Goal: Navigation & Orientation: Locate item on page

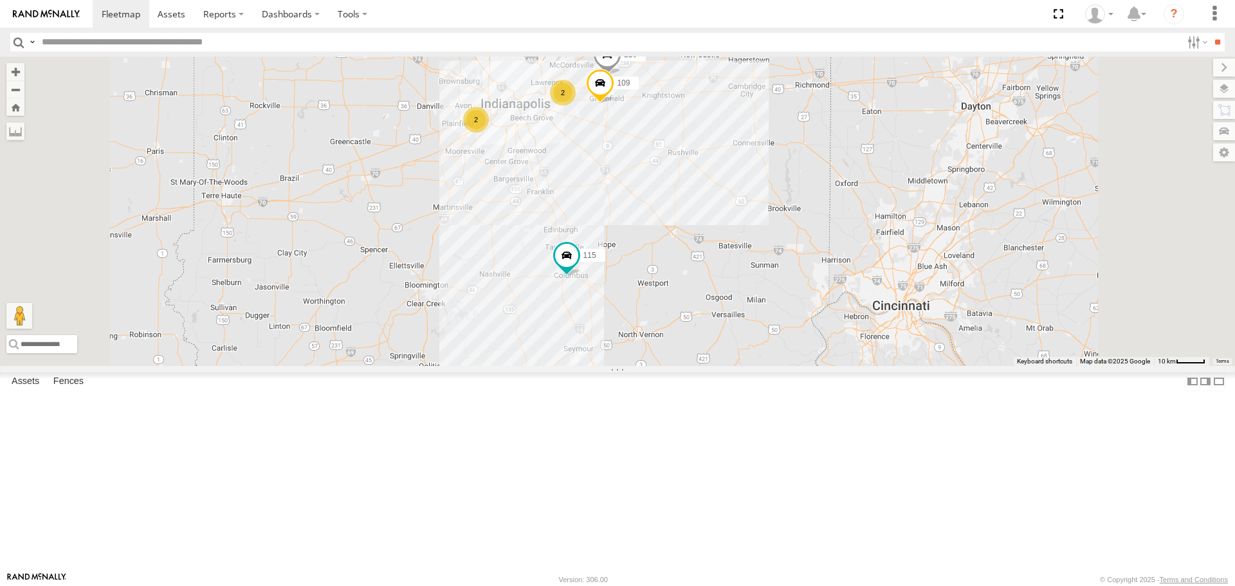
drag, startPoint x: 583, startPoint y: 186, endPoint x: 550, endPoint y: 188, distance: 33.5
click at [550, 188] on div "114 116 2 118 115 2 109 111 113" at bounding box center [617, 211] width 1235 height 309
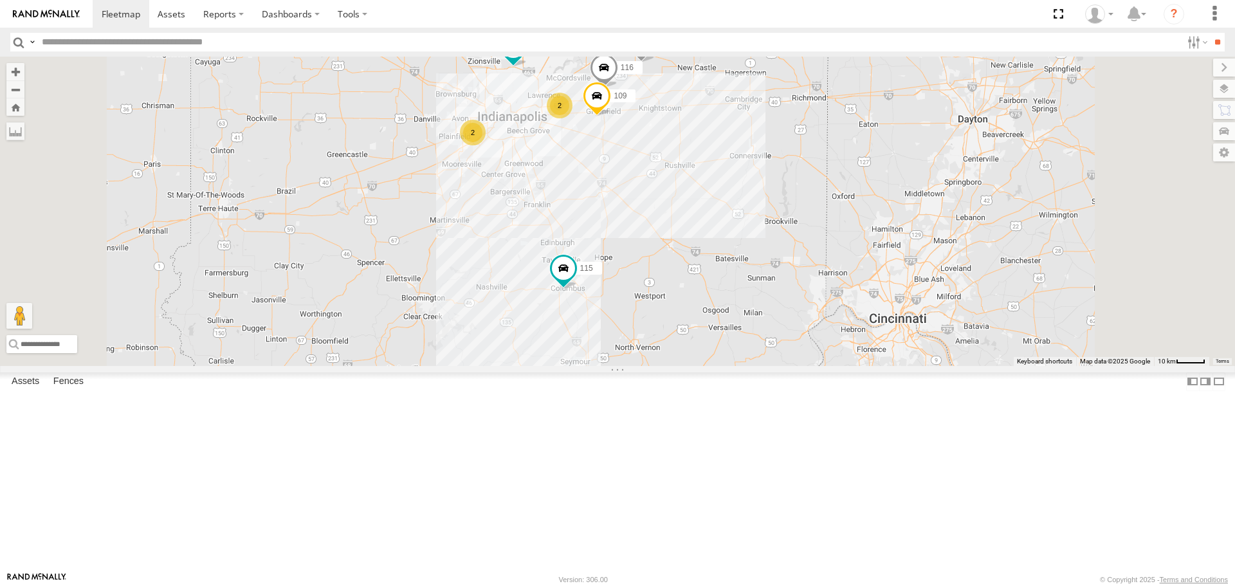
drag, startPoint x: 692, startPoint y: 246, endPoint x: 684, endPoint y: 267, distance: 22.6
click at [684, 267] on div "114 116 2 118 115 2 109 111 113" at bounding box center [617, 211] width 1235 height 309
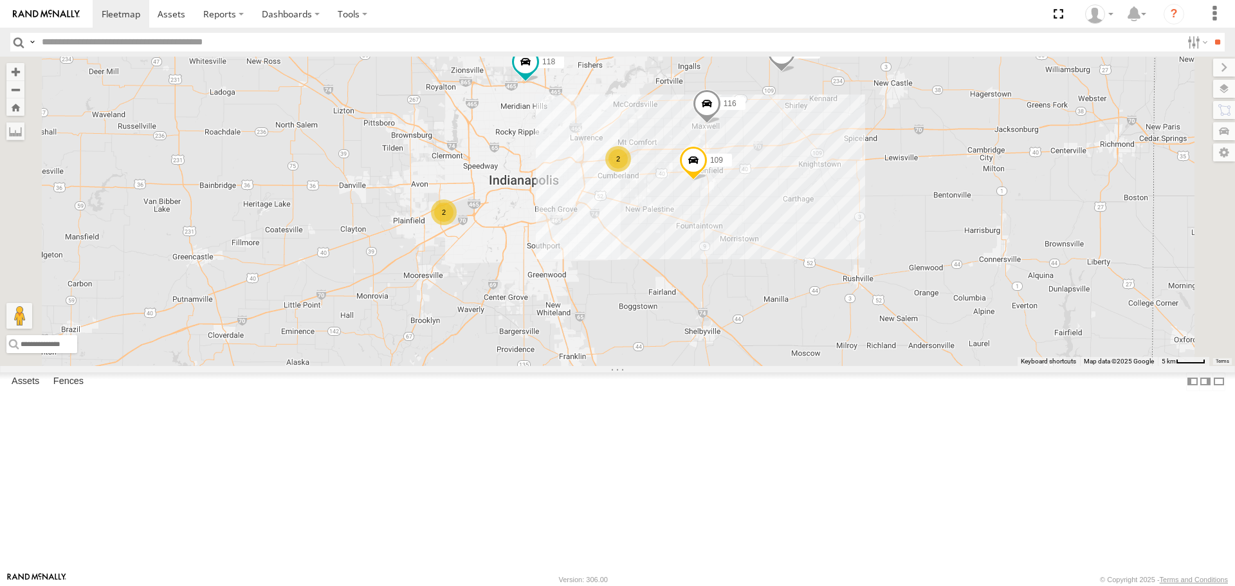
drag, startPoint x: 703, startPoint y: 245, endPoint x: 791, endPoint y: 322, distance: 117.1
click at [791, 322] on div "114 116 118 115 109 111 113 2 2" at bounding box center [617, 211] width 1235 height 309
click at [631, 172] on div "2" at bounding box center [618, 159] width 26 height 26
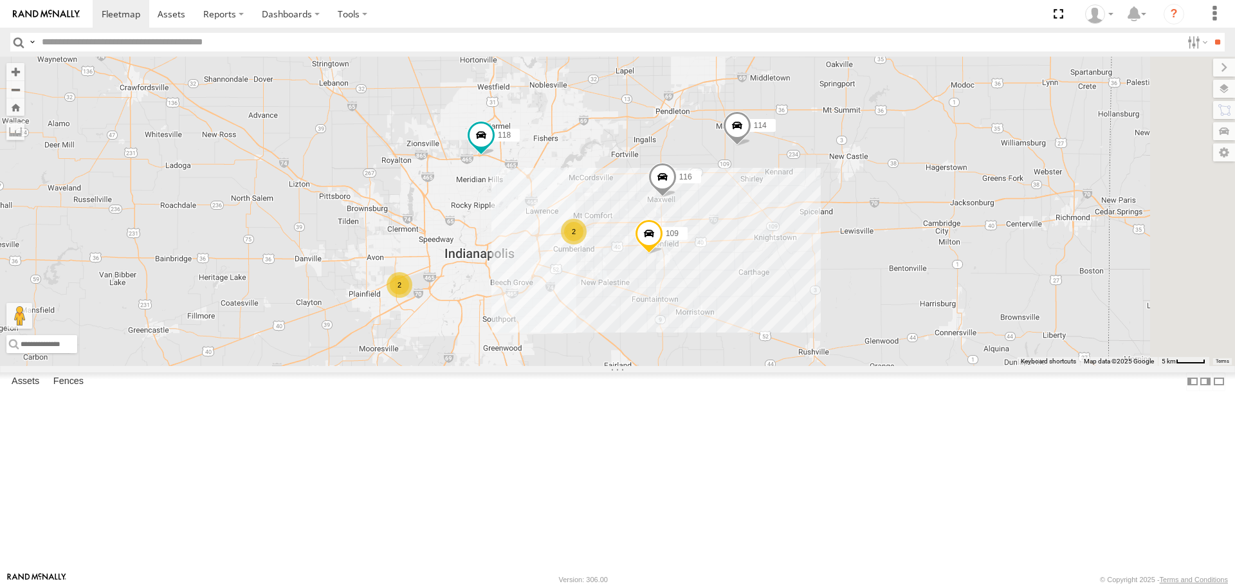
drag, startPoint x: 718, startPoint y: 383, endPoint x: 674, endPoint y: 327, distance: 71.1
click at [674, 327] on div "114 116 118 115 109 111 113 2 2" at bounding box center [617, 211] width 1235 height 309
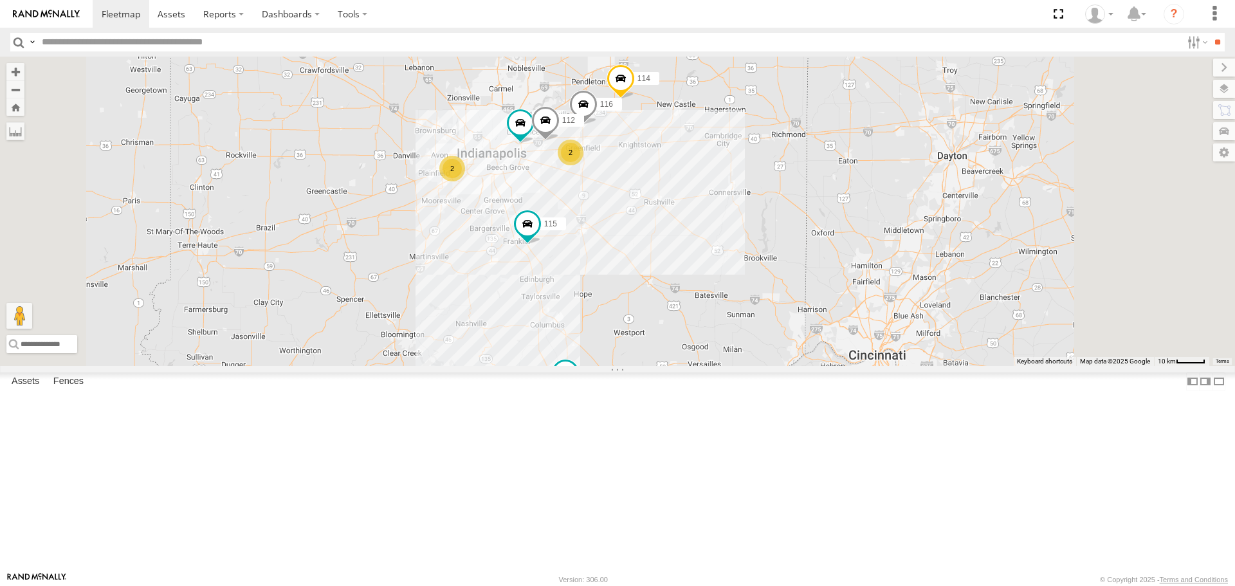
drag, startPoint x: 745, startPoint y: 274, endPoint x: 689, endPoint y: 292, distance: 59.4
click at [689, 292] on div "114 116 2 118 115 2 111 112 113" at bounding box center [617, 211] width 1235 height 309
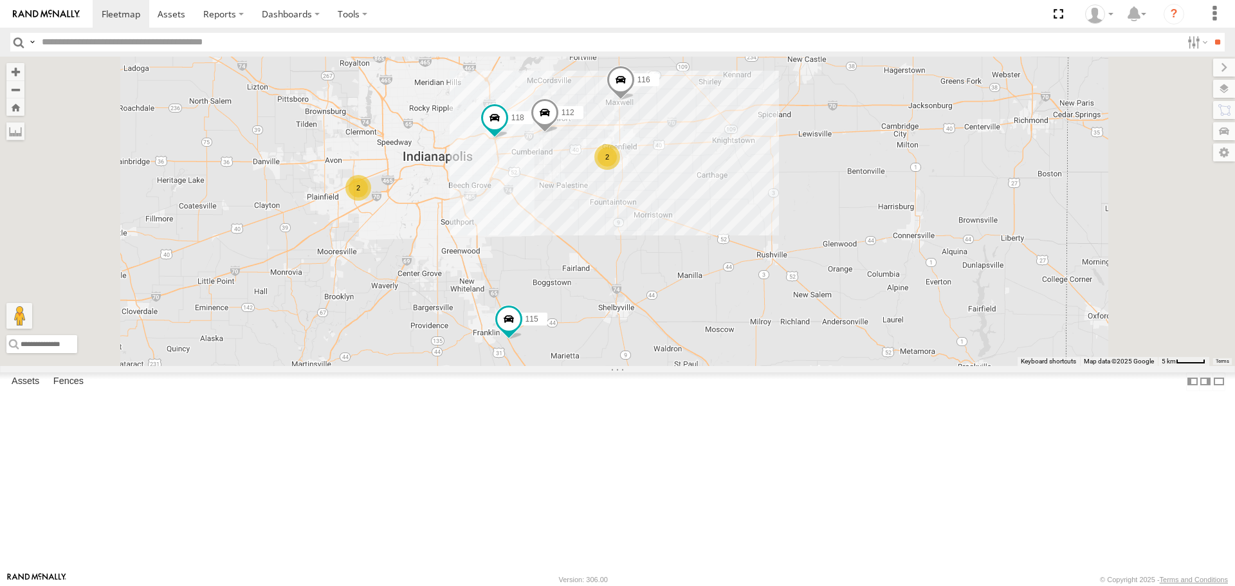
drag, startPoint x: 719, startPoint y: 276, endPoint x: 691, endPoint y: 300, distance: 37.1
click at [691, 300] on div "114 116 118 115 111 112 113 2 2" at bounding box center [617, 211] width 1235 height 309
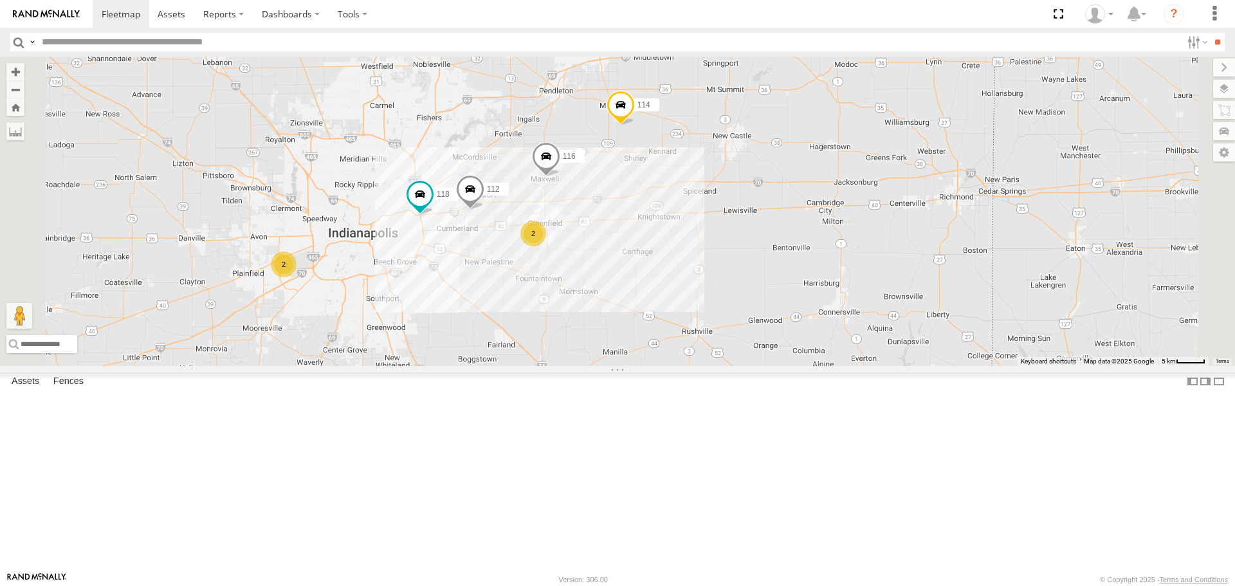
drag, startPoint x: 703, startPoint y: 298, endPoint x: 610, endPoint y: 385, distance: 127.4
click at [610, 365] on div "114 116 118 115 111 112 113 2 2" at bounding box center [617, 211] width 1235 height 309
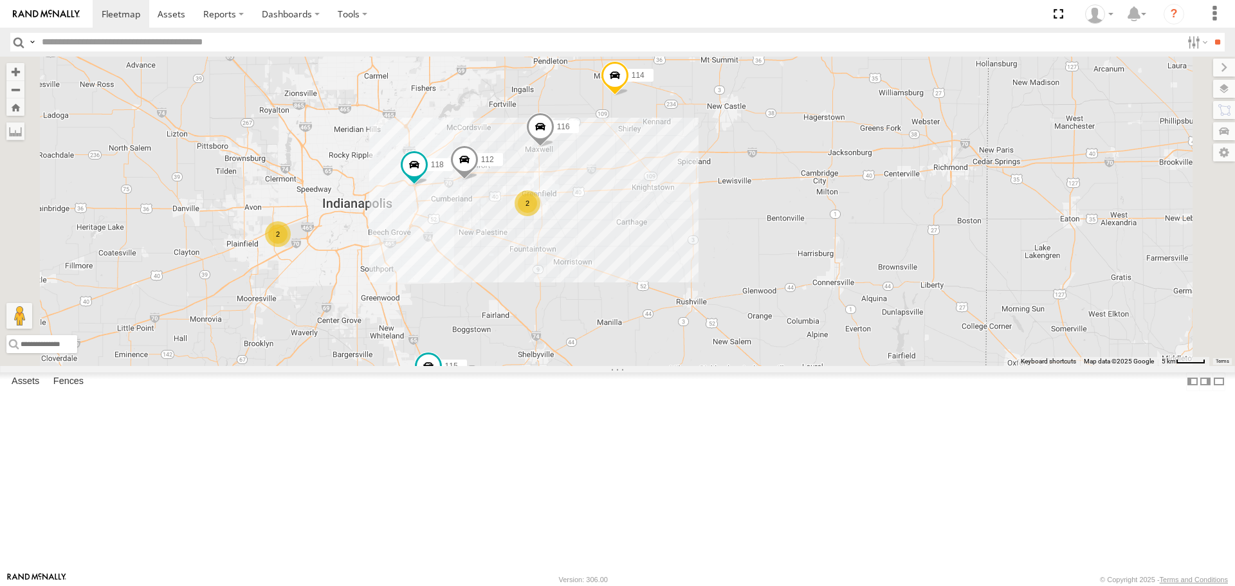
drag, startPoint x: 600, startPoint y: 398, endPoint x: 627, endPoint y: 346, distance: 58.7
click at [626, 346] on div "114 116 118 115 111 112 113 2 2" at bounding box center [617, 211] width 1235 height 309
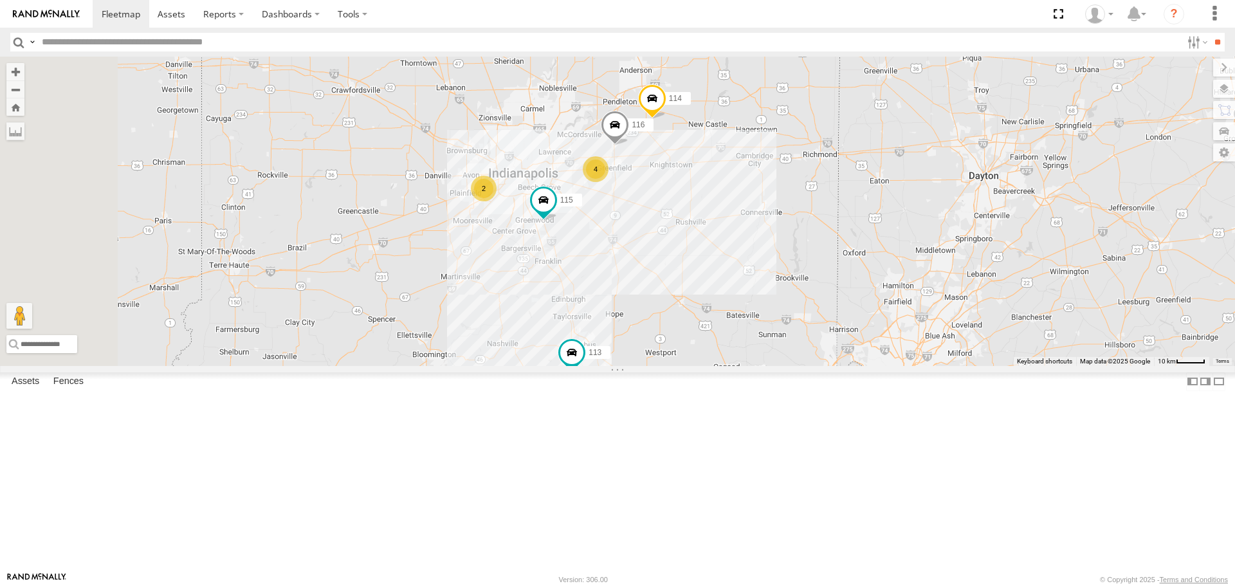
drag, startPoint x: 640, startPoint y: 219, endPoint x: 615, endPoint y: 233, distance: 29.4
click at [615, 233] on div "114 116 115 111 113 2 4" at bounding box center [617, 211] width 1235 height 309
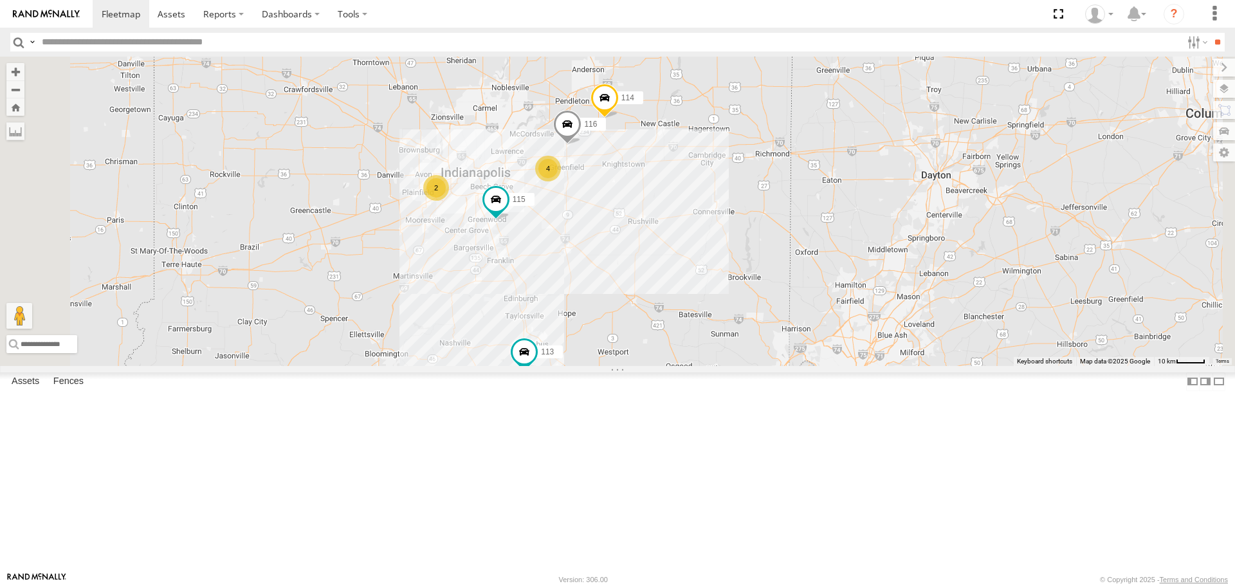
drag, startPoint x: 608, startPoint y: 223, endPoint x: 569, endPoint y: 222, distance: 39.2
click at [569, 222] on div "114 116 115 111 113 2 4" at bounding box center [617, 211] width 1235 height 309
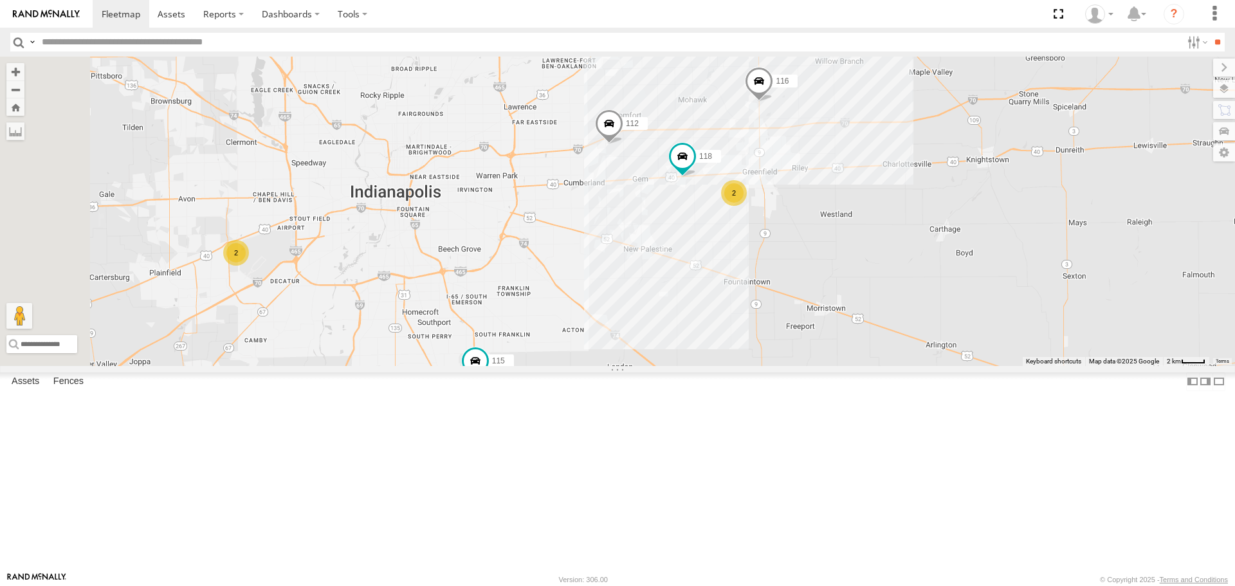
drag, startPoint x: 700, startPoint y: 395, endPoint x: 775, endPoint y: 398, distance: 75.3
click at [775, 365] on div "114 116 115 111 113 118 112 2 2" at bounding box center [617, 211] width 1235 height 309
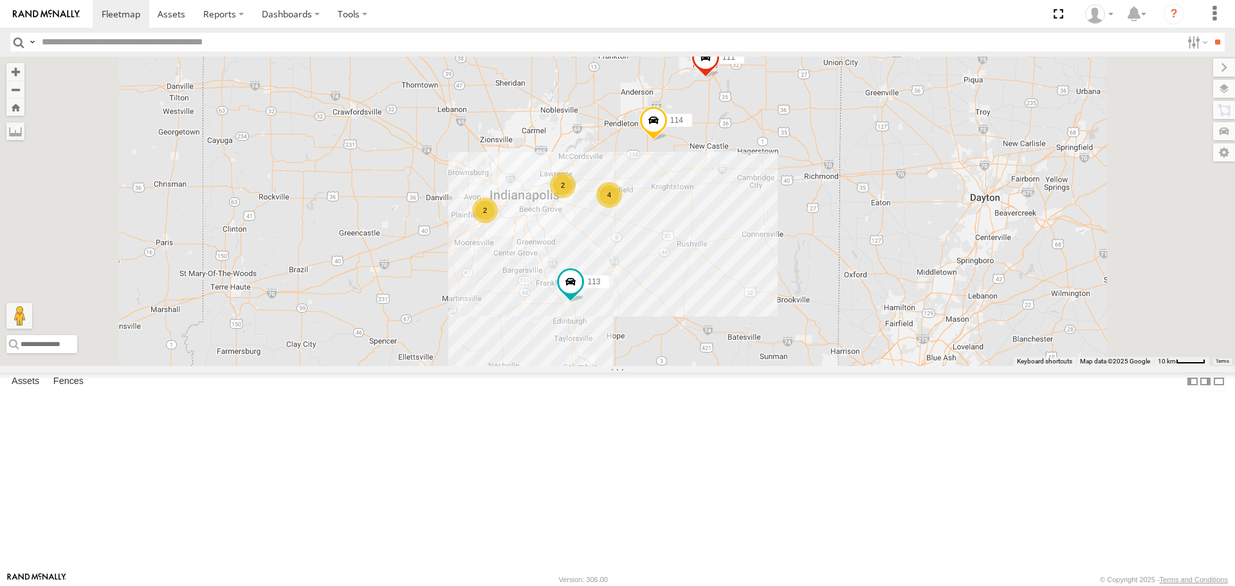
drag, startPoint x: 698, startPoint y: 233, endPoint x: 672, endPoint y: 235, distance: 26.4
click at [672, 235] on div "114 111 113 2 2 4" at bounding box center [617, 211] width 1235 height 309
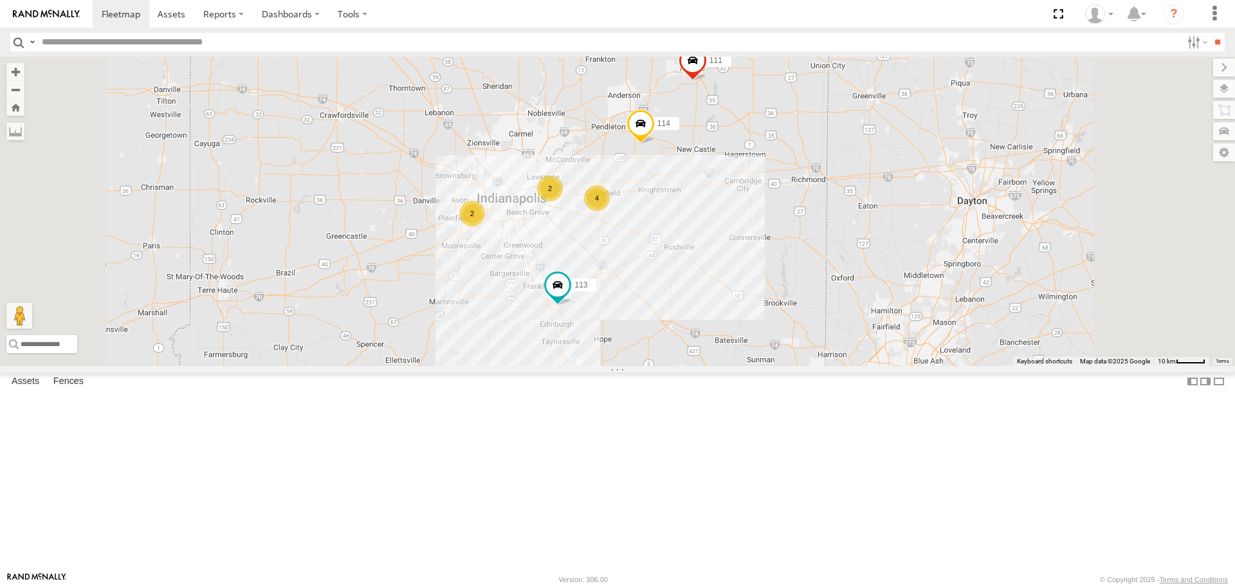
drag, startPoint x: 677, startPoint y: 226, endPoint x: 663, endPoint y: 230, distance: 14.5
click at [663, 230] on div "114 111 113 2 2 4" at bounding box center [617, 211] width 1235 height 309
drag, startPoint x: 738, startPoint y: 329, endPoint x: 731, endPoint y: 331, distance: 6.9
click at [731, 331] on div "114 111 113 2 2 4" at bounding box center [617, 211] width 1235 height 309
click at [669, 260] on div "114 111 113 2 2 4" at bounding box center [617, 211] width 1235 height 309
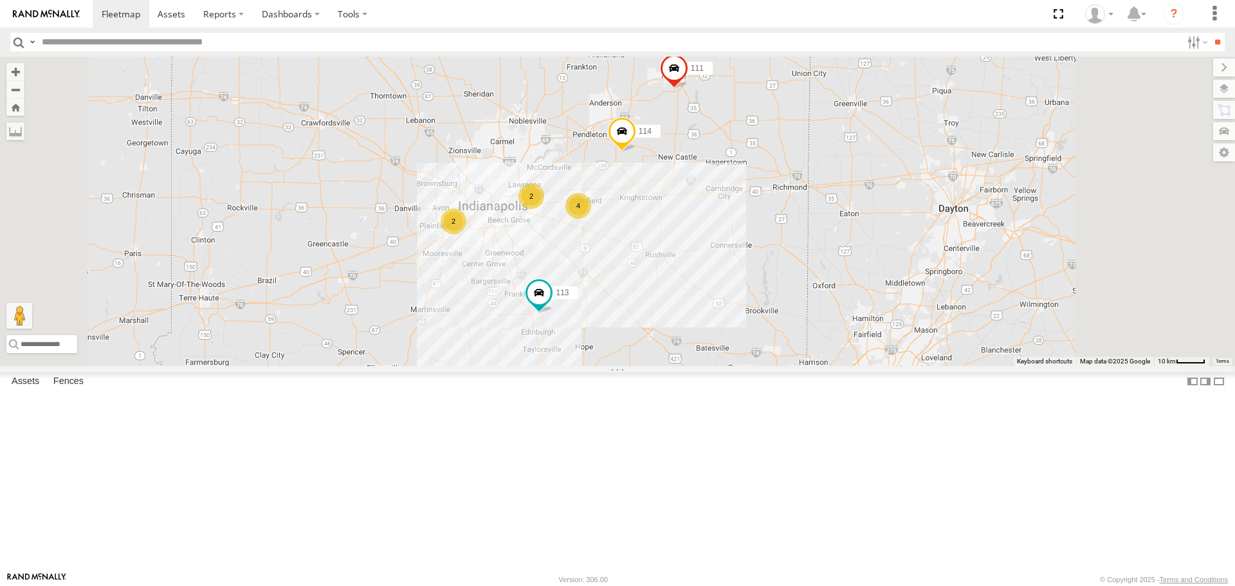
drag, startPoint x: 649, startPoint y: 208, endPoint x: 633, endPoint y: 215, distance: 17.0
click at [633, 215] on div "114 111 113 2 2 4" at bounding box center [617, 211] width 1235 height 309
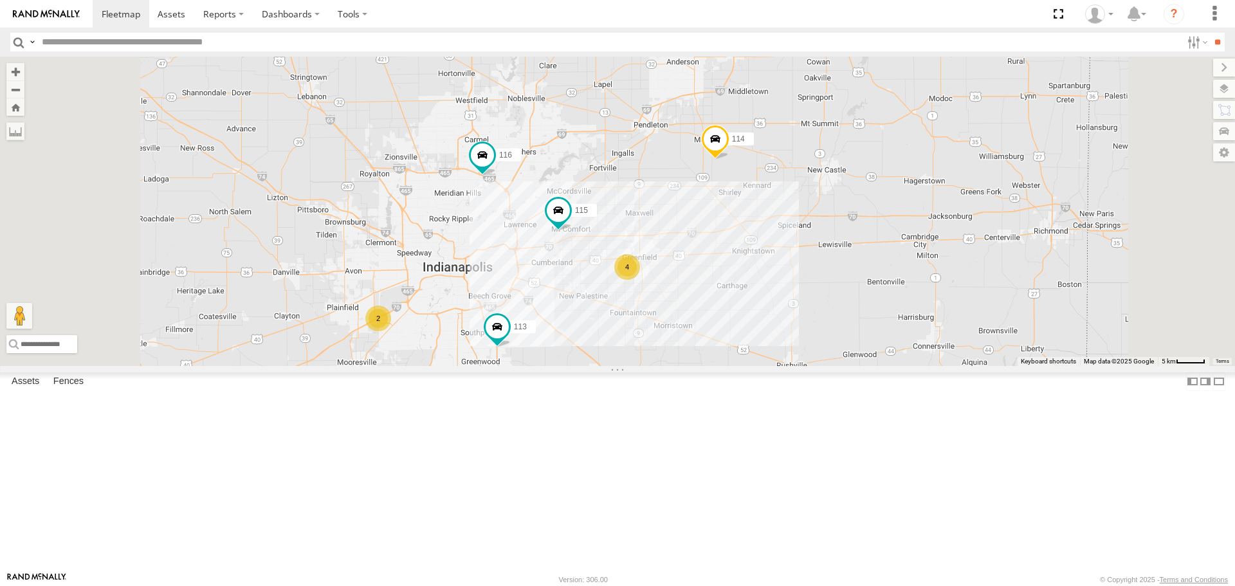
drag, startPoint x: 876, startPoint y: 314, endPoint x: 856, endPoint y: 320, distance: 21.4
click at [856, 320] on div "114 116 2 4 115 111 113" at bounding box center [617, 211] width 1235 height 309
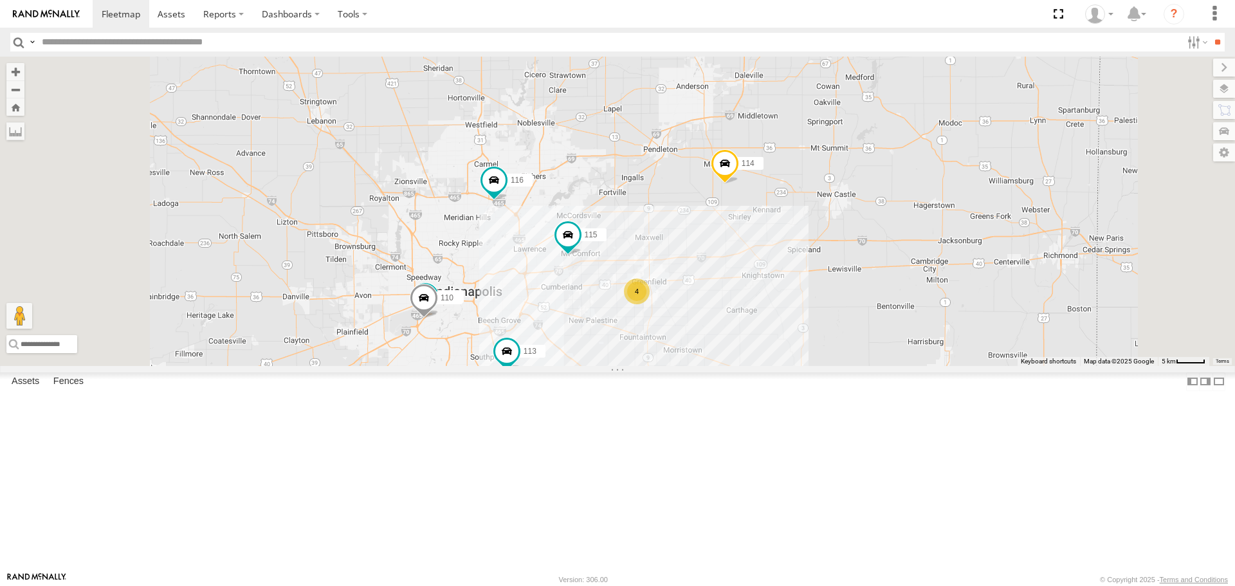
drag, startPoint x: 876, startPoint y: 338, endPoint x: 865, endPoint y: 343, distance: 12.1
click at [865, 343] on div "114 116 110 4 107 115 111 113" at bounding box center [617, 211] width 1235 height 309
click at [673, 365] on div "114 116 110 4 107 115 111 113" at bounding box center [617, 211] width 1235 height 309
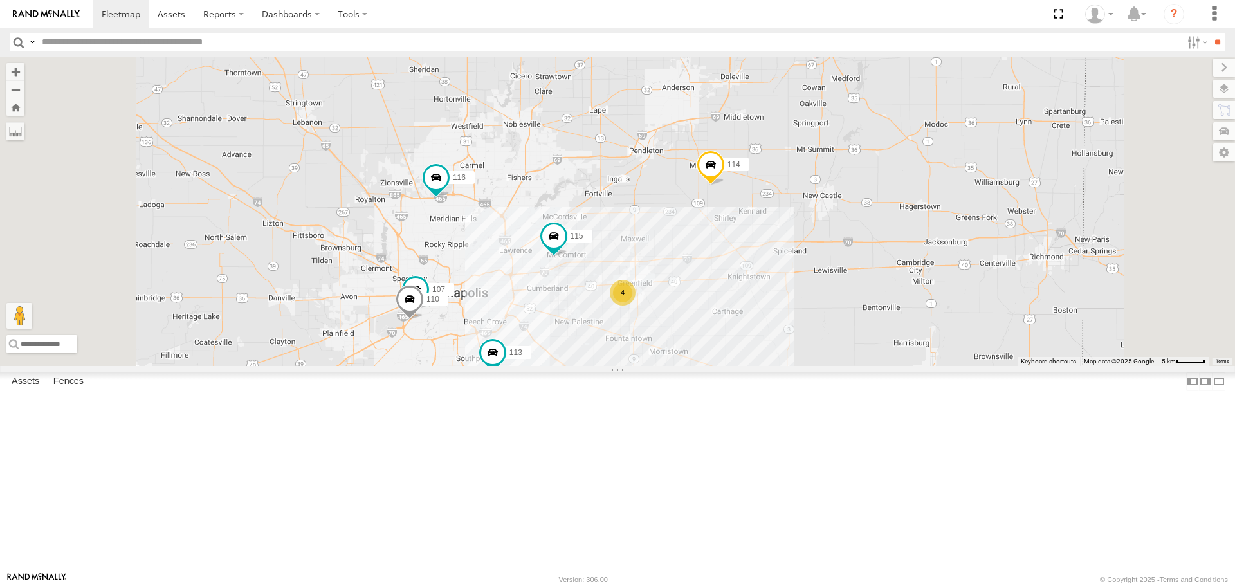
drag, startPoint x: 674, startPoint y: 392, endPoint x: 663, endPoint y: 394, distance: 11.1
click at [663, 365] on div "114 116 110 4 107 115 111 113" at bounding box center [617, 211] width 1235 height 309
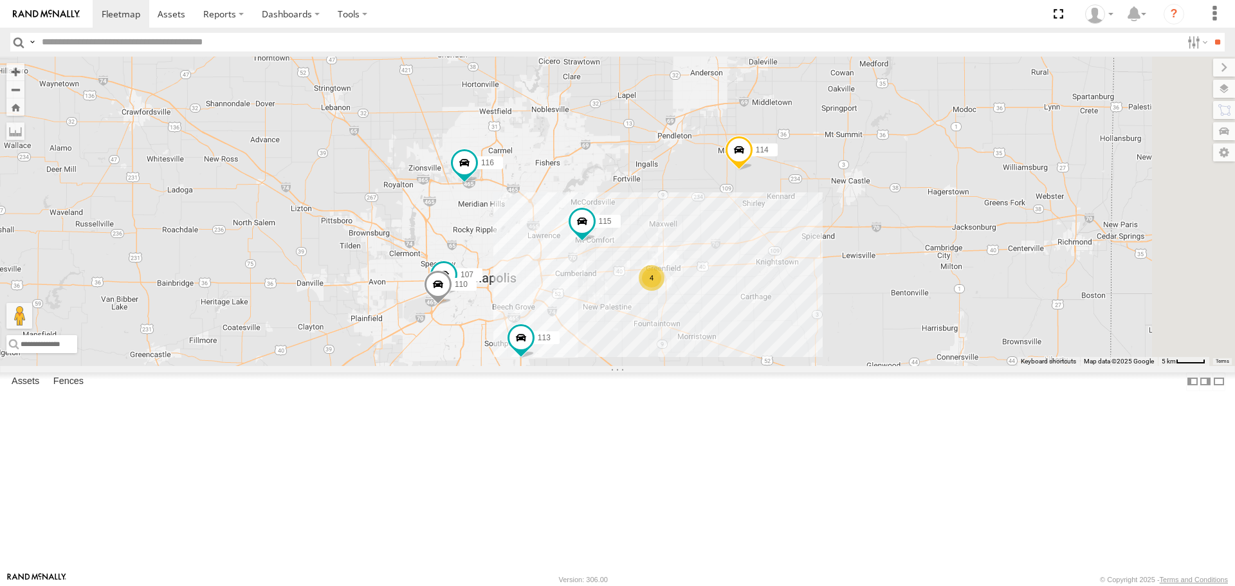
drag, startPoint x: 662, startPoint y: 403, endPoint x: 685, endPoint y: 390, distance: 25.9
click at [685, 365] on div "114 116 110 4 107 115 111 113" at bounding box center [617, 211] width 1235 height 309
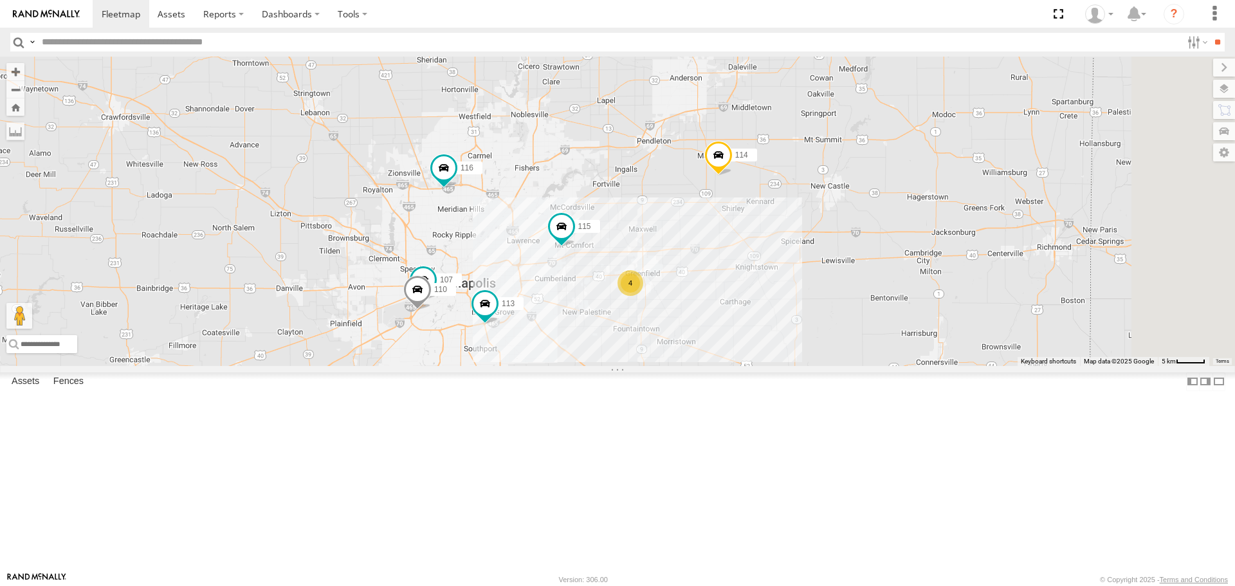
drag, startPoint x: 674, startPoint y: 352, endPoint x: 652, endPoint y: 357, distance: 22.5
click at [652, 357] on div "114 116 110 4 107 115 111 113" at bounding box center [617, 211] width 1235 height 309
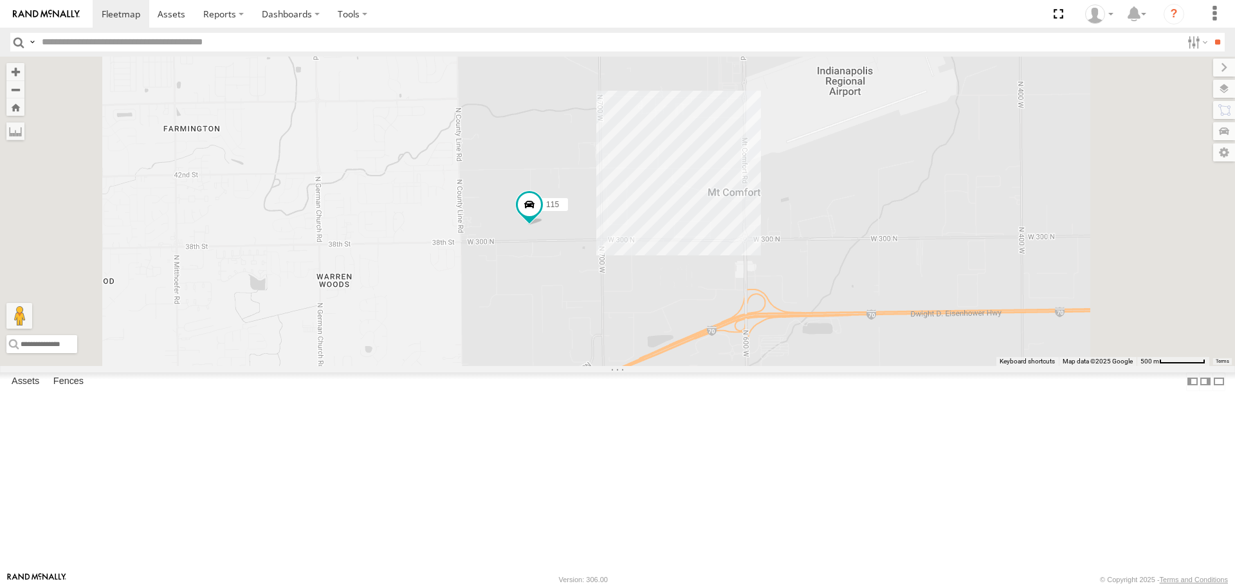
drag, startPoint x: 700, startPoint y: 320, endPoint x: 689, endPoint y: 374, distance: 55.7
click at [689, 365] on div "114 116 110 107 115 111 113" at bounding box center [617, 211] width 1235 height 309
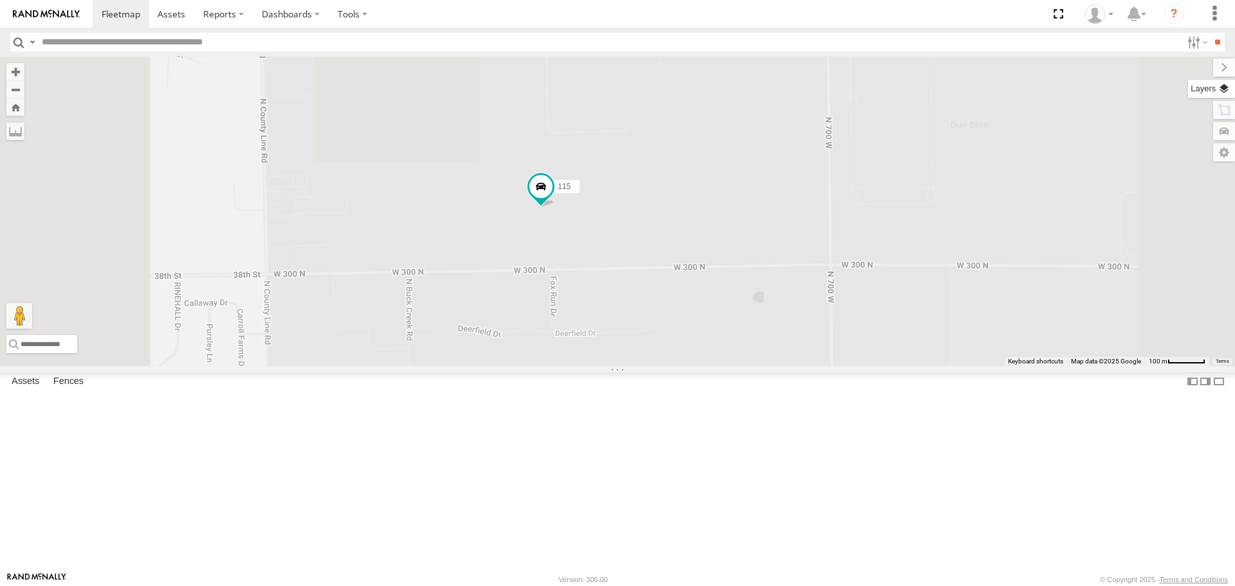
click at [1225, 91] on label at bounding box center [1211, 89] width 47 height 18
click at [0, 0] on label at bounding box center [0, 0] width 0 height 0
click at [0, 0] on span "Satellite" at bounding box center [0, 0] width 0 height 0
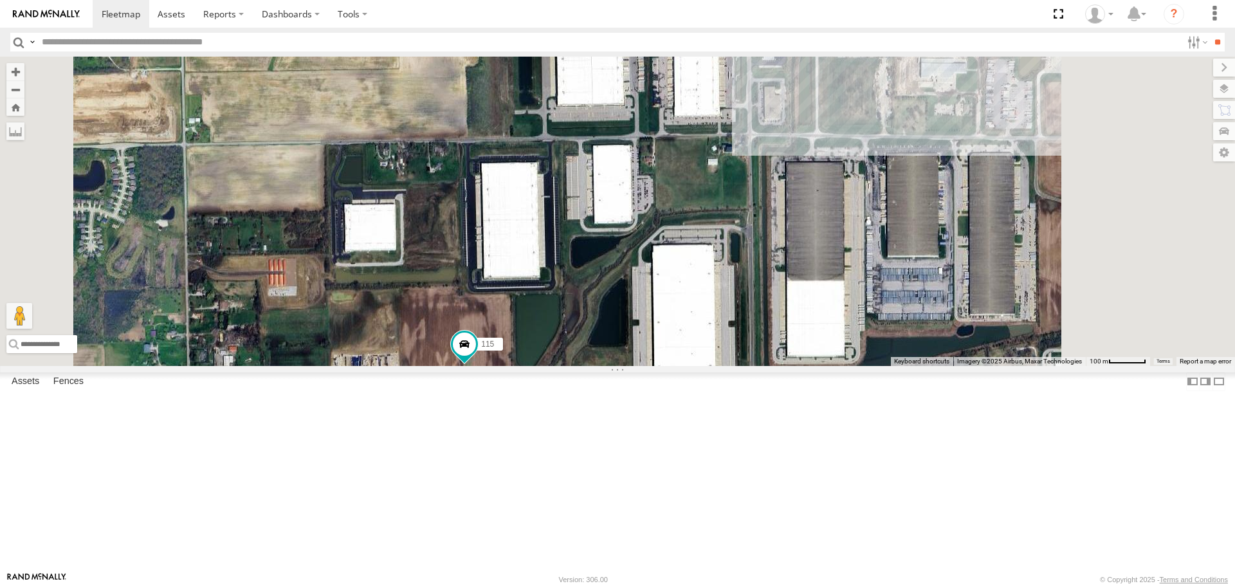
drag, startPoint x: 748, startPoint y: 323, endPoint x: 661, endPoint y: 489, distance: 187.2
click at [661, 365] on div "114 116 110 107 115 111 113" at bounding box center [617, 211] width 1235 height 309
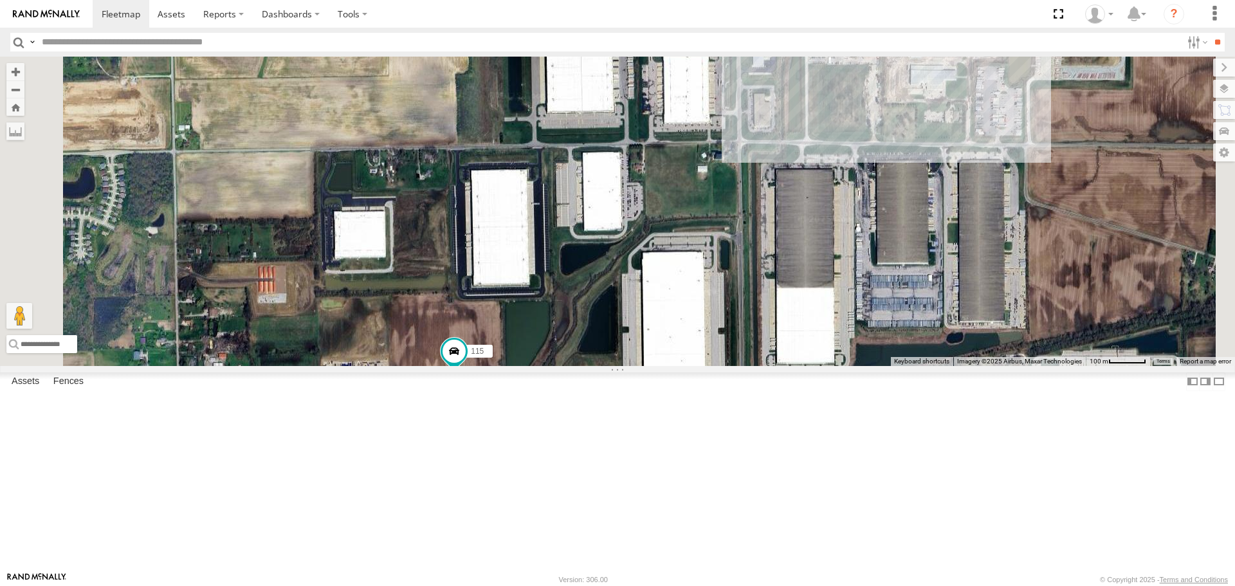
drag, startPoint x: 806, startPoint y: 331, endPoint x: 794, endPoint y: 356, distance: 27.3
click at [794, 356] on div "114 116 110 107 115 111 113" at bounding box center [617, 211] width 1235 height 309
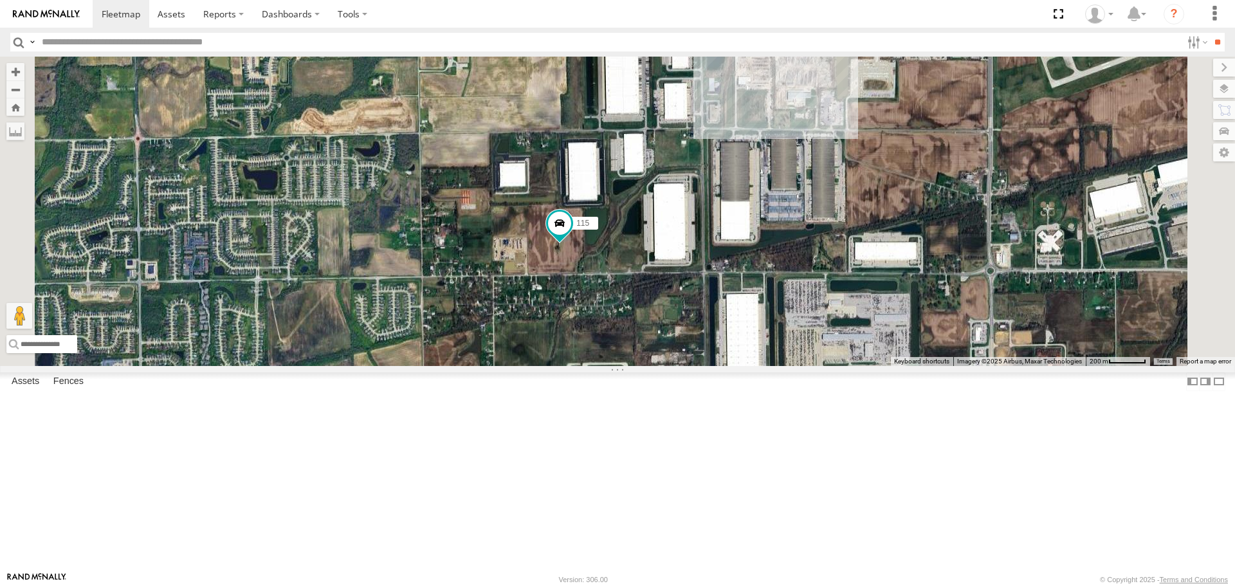
drag, startPoint x: 723, startPoint y: 383, endPoint x: 788, endPoint y: 303, distance: 102.3
click at [788, 303] on div "114 116 110 107 115 111 113" at bounding box center [617, 211] width 1235 height 309
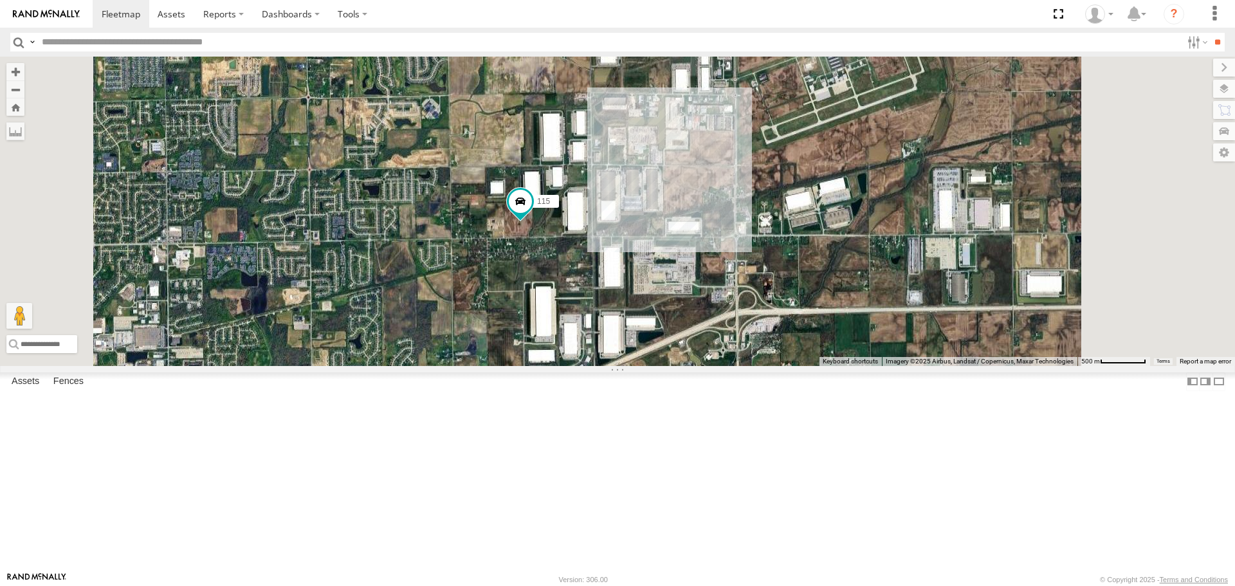
click at [0, 0] on span "Default" at bounding box center [0, 0] width 0 height 0
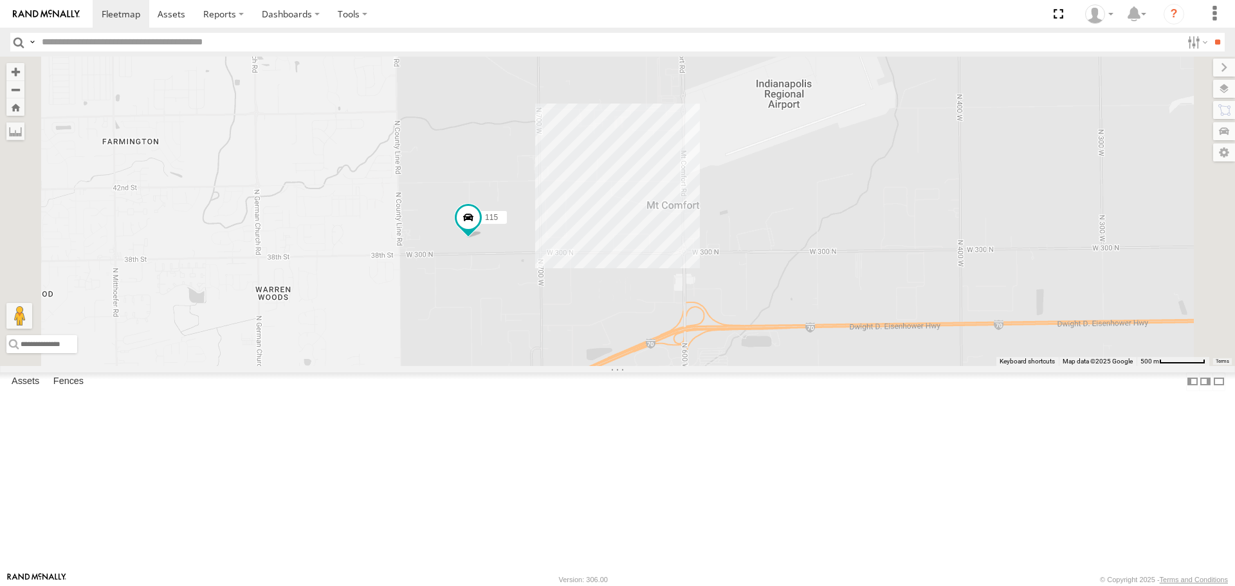
drag, startPoint x: 660, startPoint y: 266, endPoint x: 605, endPoint y: 282, distance: 57.2
click at [605, 282] on div "114 116 110 107 115 111 113" at bounding box center [617, 211] width 1235 height 309
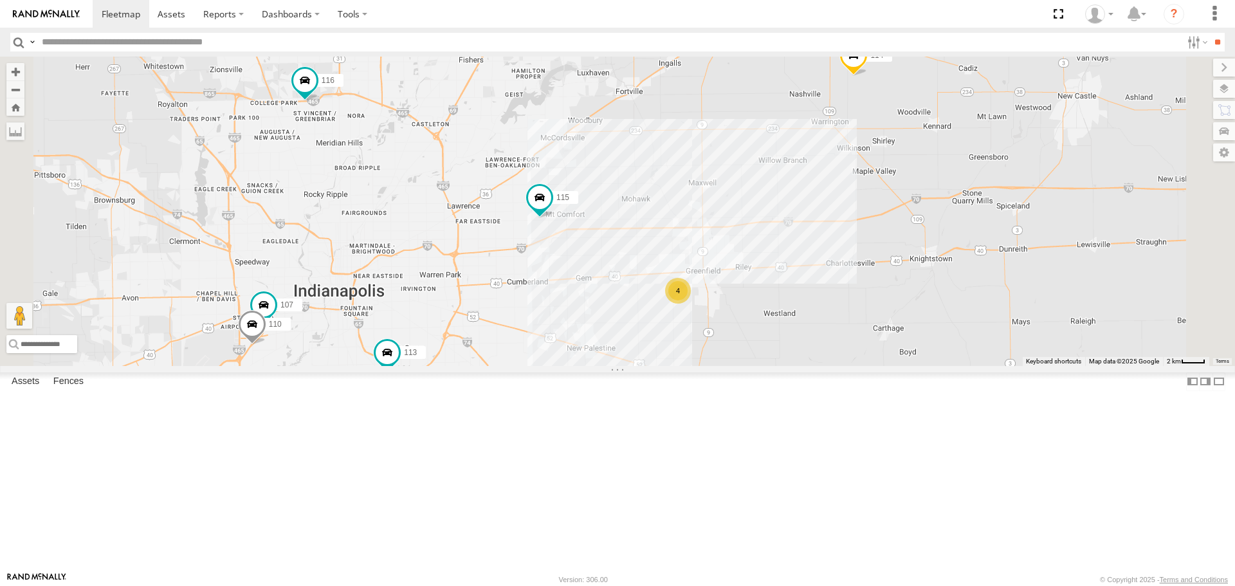
drag, startPoint x: 750, startPoint y: 356, endPoint x: 750, endPoint y: 347, distance: 9.0
click at [750, 347] on div "114 116 110 107 115 111 113 4" at bounding box center [617, 211] width 1235 height 309
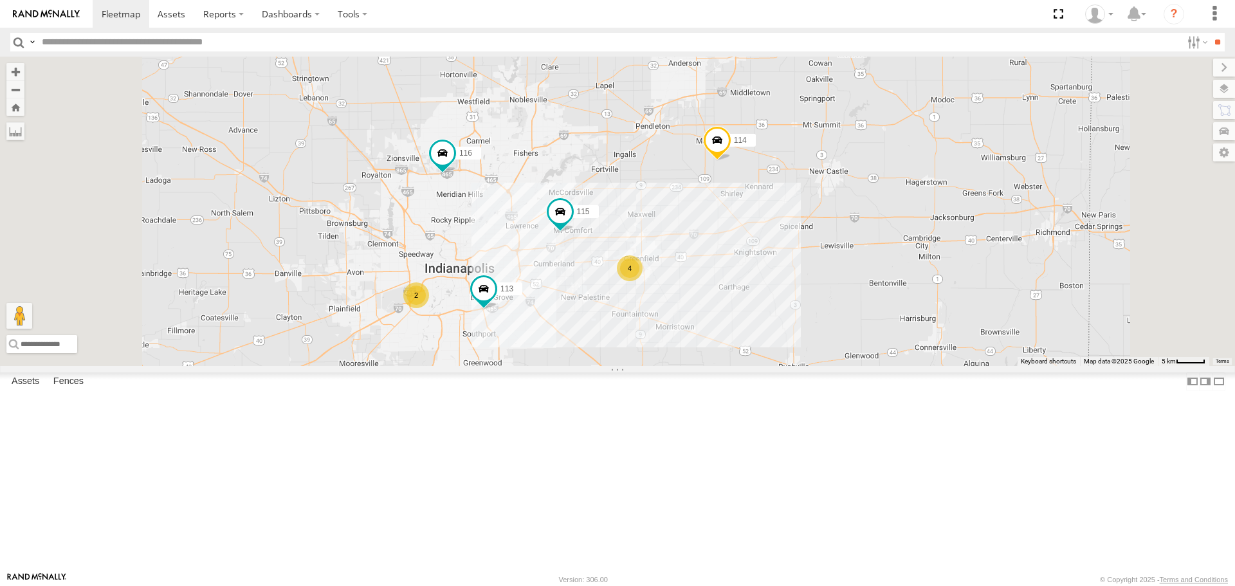
click at [429, 308] on div "2" at bounding box center [416, 295] width 26 height 26
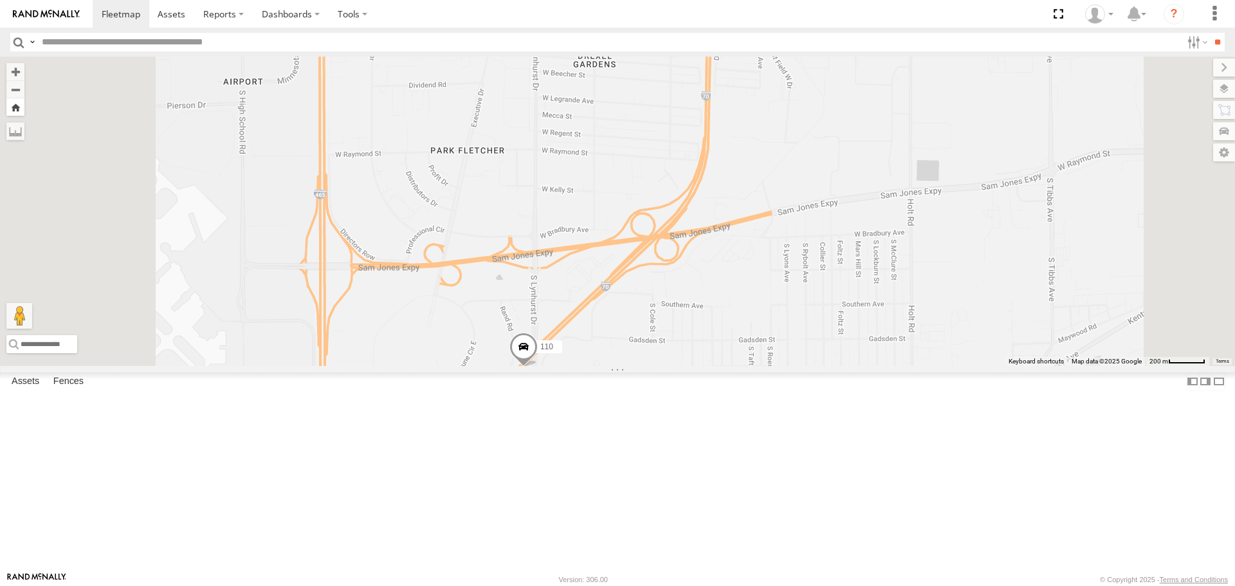
click at [24, 111] on button "Zoom Home" at bounding box center [15, 106] width 18 height 17
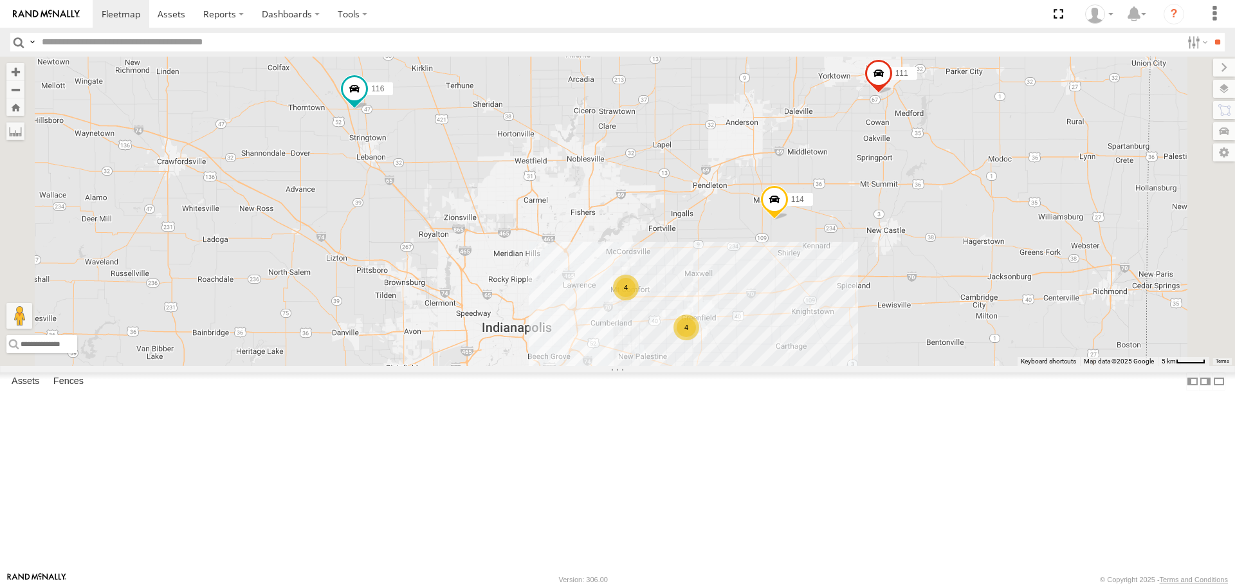
click at [699, 340] on div "4" at bounding box center [686, 327] width 26 height 26
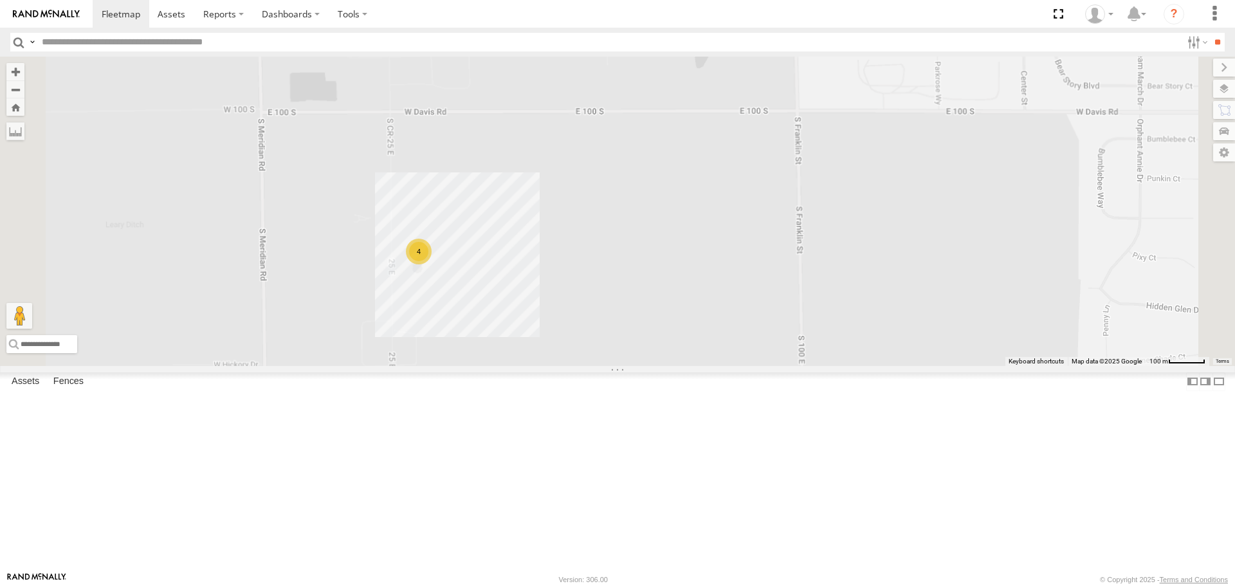
drag, startPoint x: 479, startPoint y: 324, endPoint x: 527, endPoint y: 323, distance: 48.2
click at [540, 331] on div "114 116 111 4" at bounding box center [617, 211] width 1235 height 309
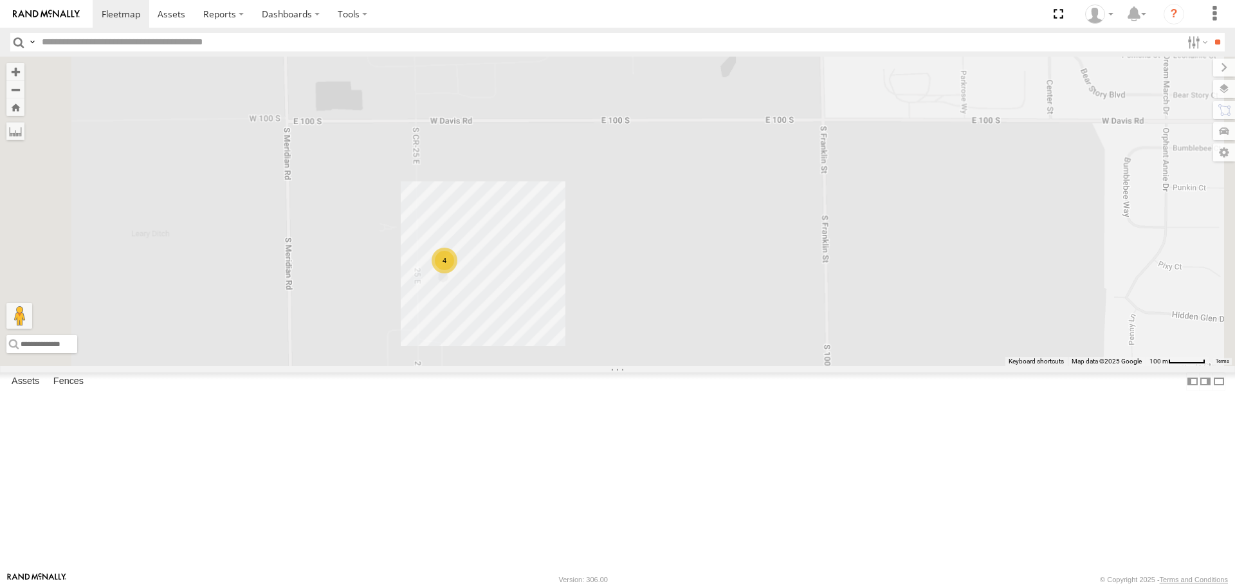
click at [341, 117] on div "114 116 111 4" at bounding box center [617, 211] width 1235 height 309
click at [24, 110] on button "Zoom Home" at bounding box center [15, 106] width 18 height 17
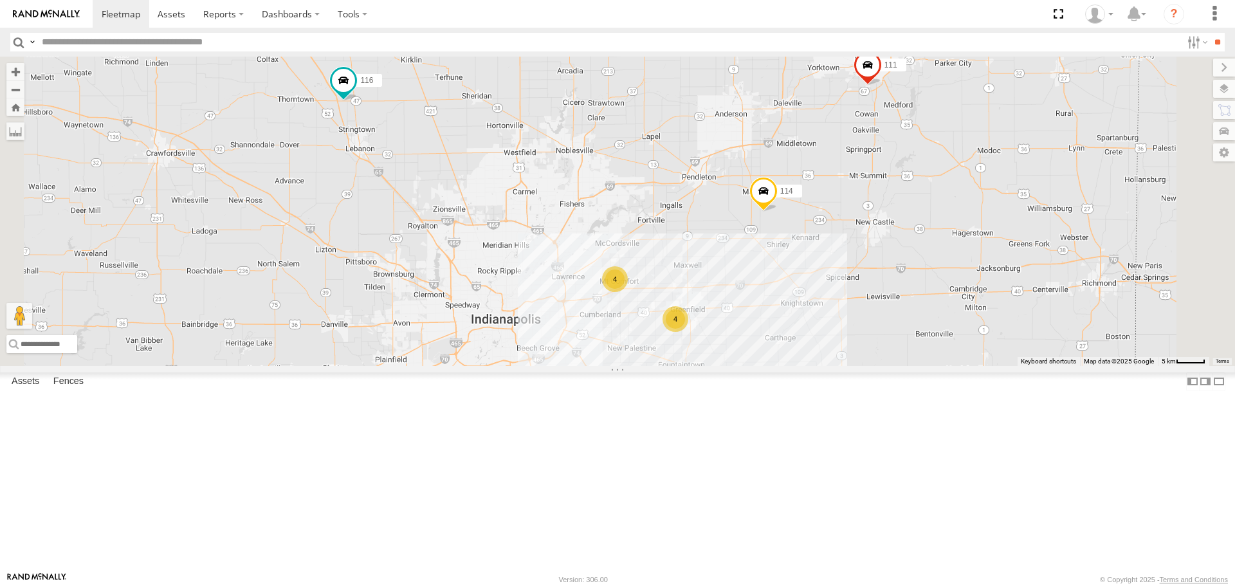
drag, startPoint x: 588, startPoint y: 299, endPoint x: 579, endPoint y: 292, distance: 12.0
click at [579, 292] on div "114 116 4 4 111" at bounding box center [617, 211] width 1235 height 309
drag, startPoint x: 622, startPoint y: 300, endPoint x: 580, endPoint y: 286, distance: 43.9
click at [580, 286] on div "114 116 4 4 111" at bounding box center [617, 211] width 1235 height 309
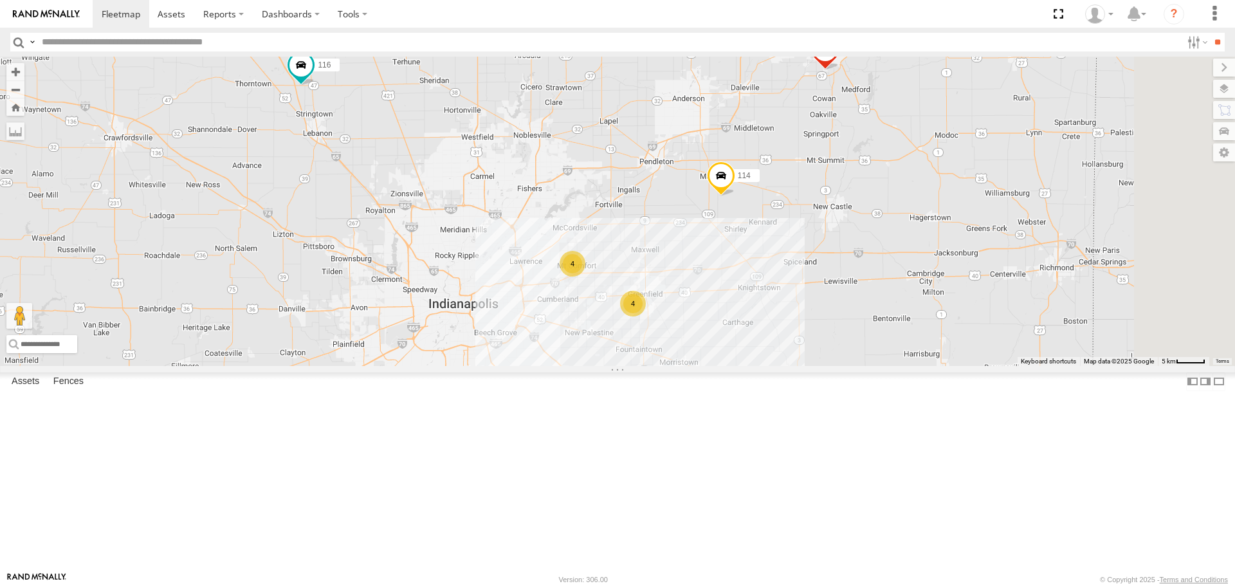
click at [585, 276] on div "4" at bounding box center [572, 264] width 26 height 26
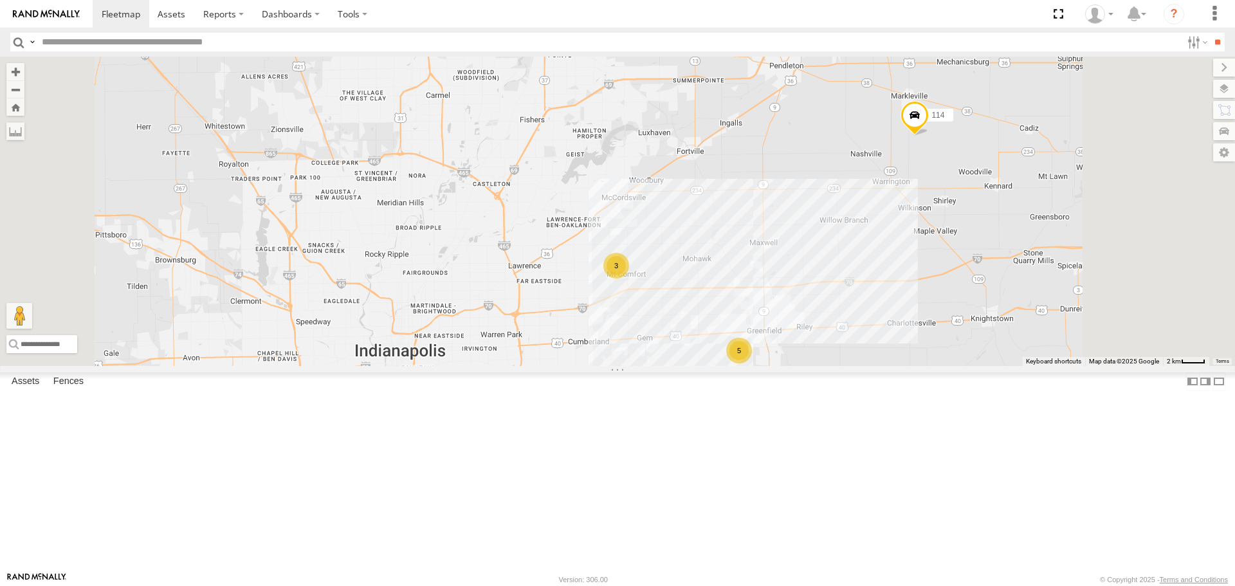
click at [629, 278] on div "3" at bounding box center [616, 266] width 26 height 26
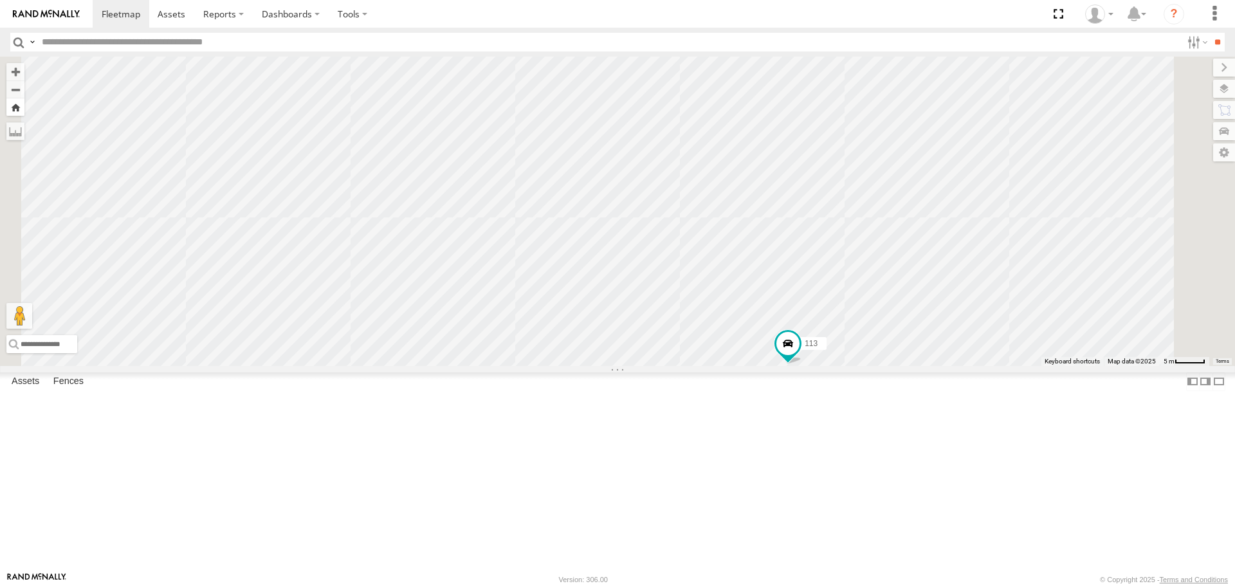
click at [24, 107] on button "Zoom Home" at bounding box center [15, 106] width 18 height 17
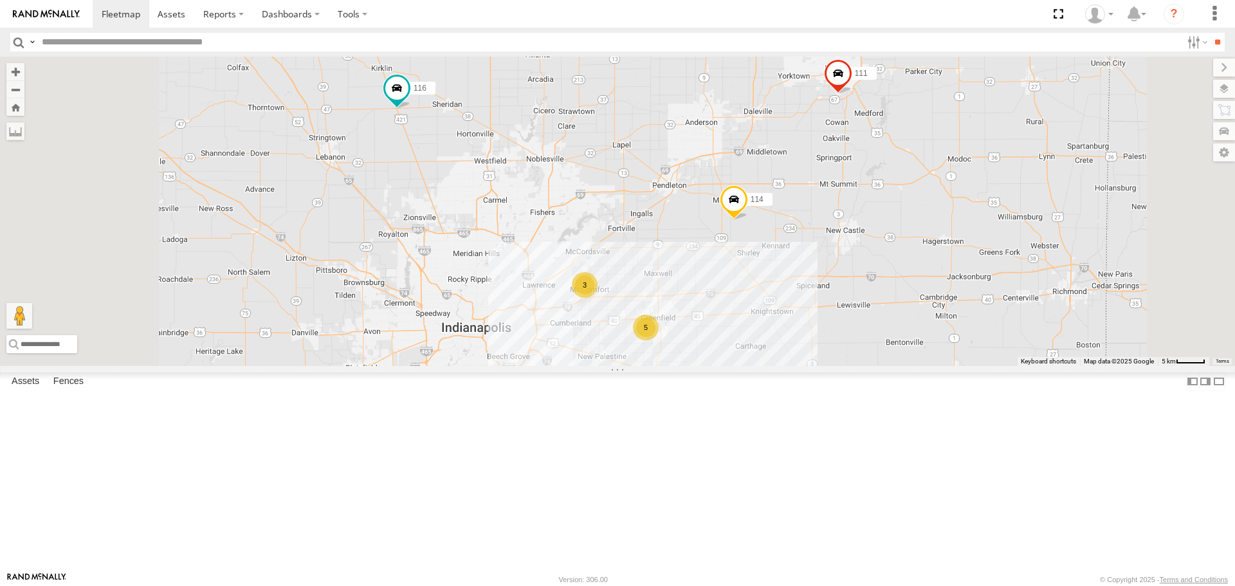
click at [658, 340] on div "5" at bounding box center [646, 327] width 26 height 26
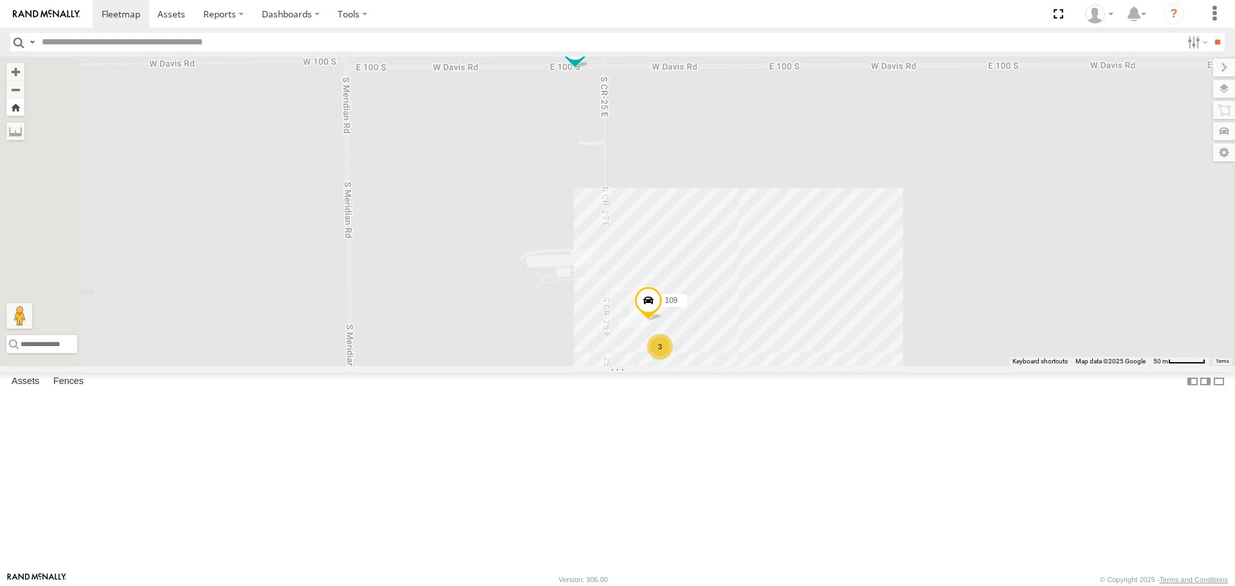
click at [24, 111] on button "Zoom Home" at bounding box center [15, 106] width 18 height 17
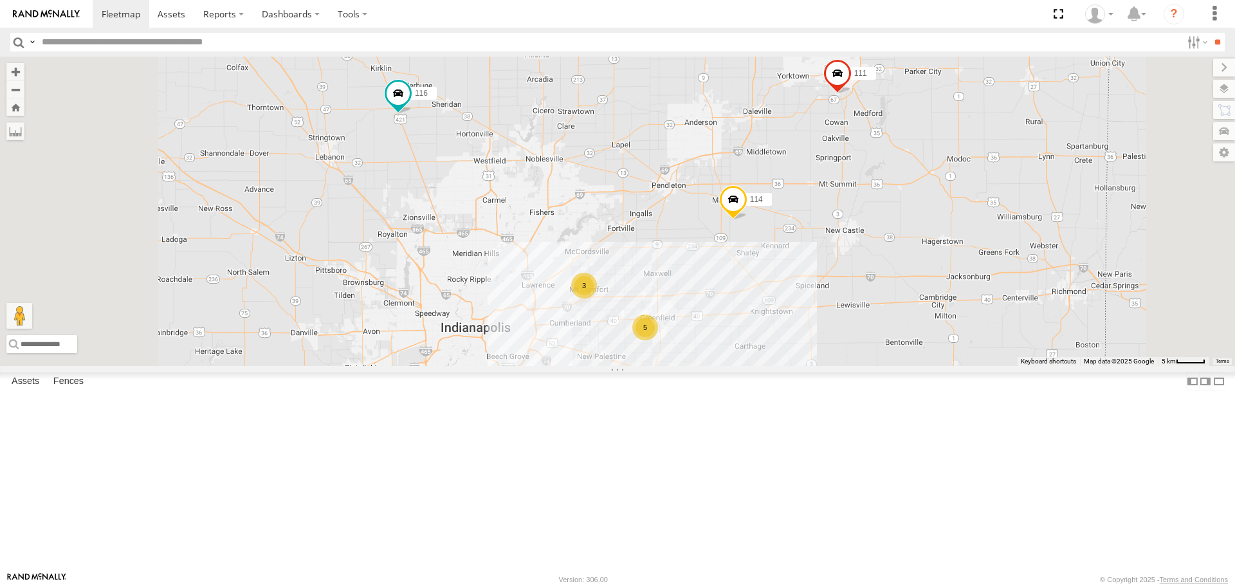
click at [597, 298] on div "3" at bounding box center [584, 286] width 26 height 26
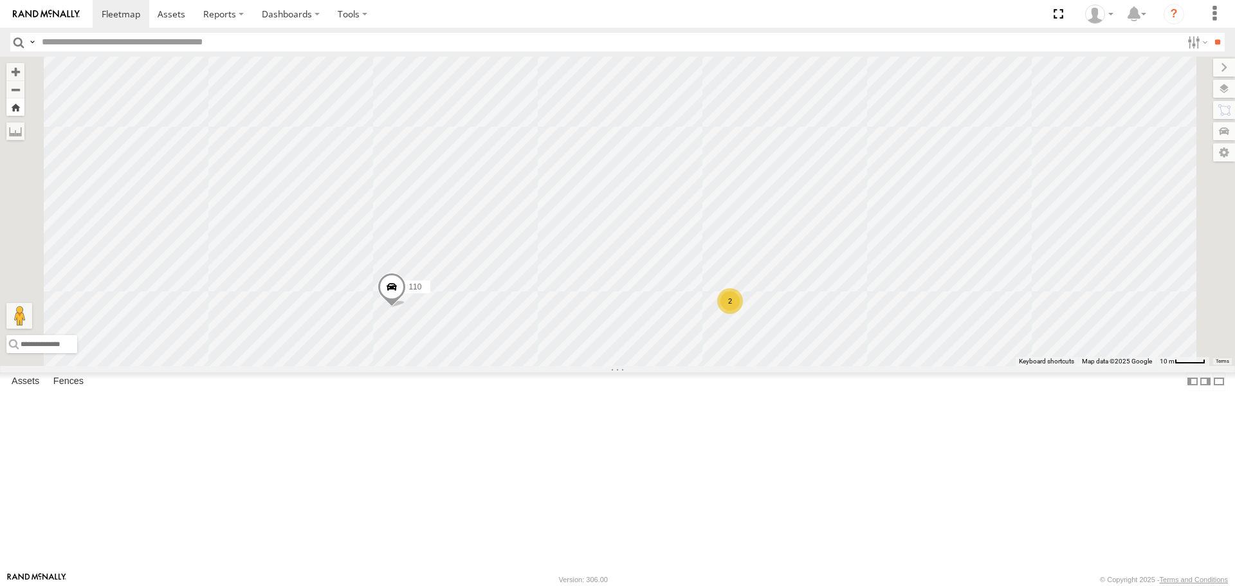
click at [24, 110] on button "Zoom Home" at bounding box center [15, 106] width 18 height 17
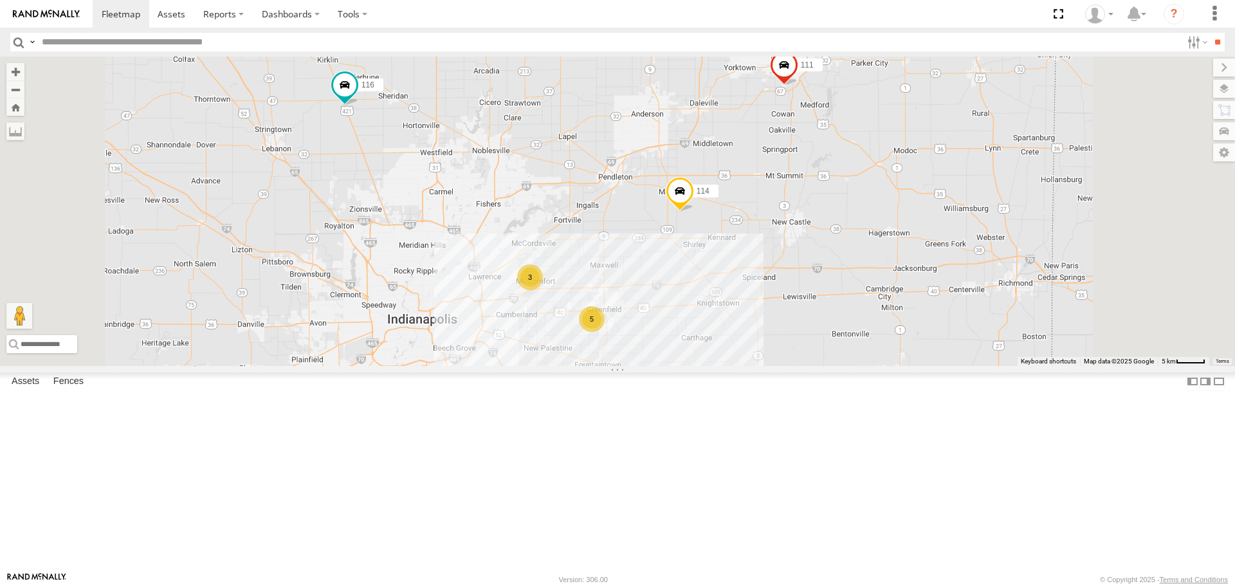
drag, startPoint x: 617, startPoint y: 298, endPoint x: 561, endPoint y: 289, distance: 56.6
click at [561, 289] on div "114 116 3 5 111" at bounding box center [617, 211] width 1235 height 309
click at [543, 290] on div "3" at bounding box center [530, 277] width 26 height 26
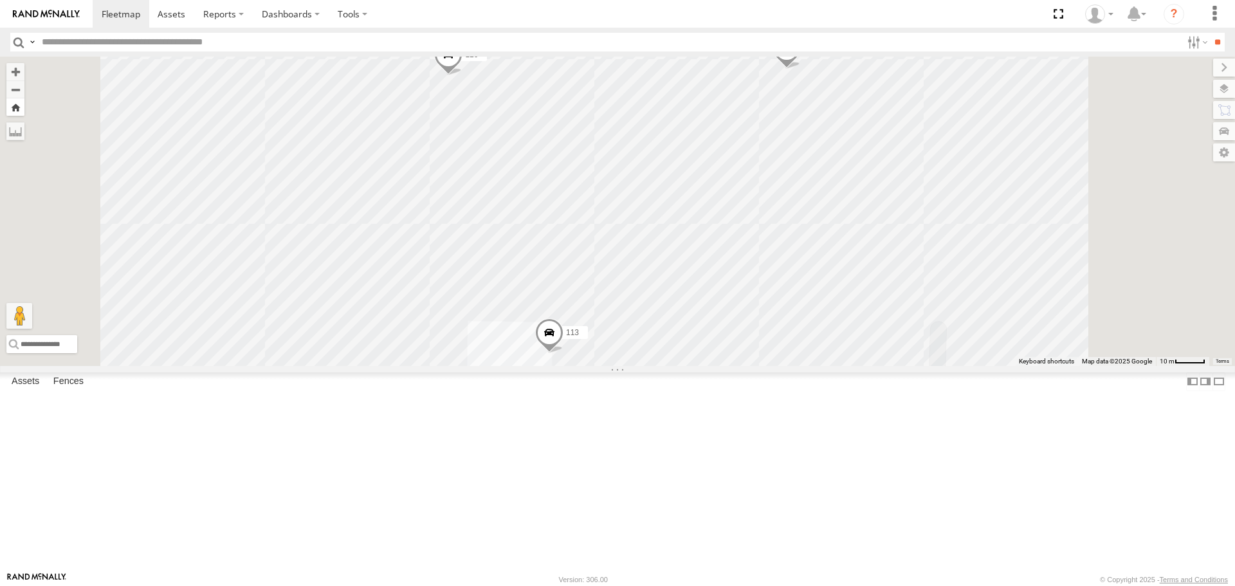
click at [24, 112] on button "Zoom Home" at bounding box center [15, 106] width 18 height 17
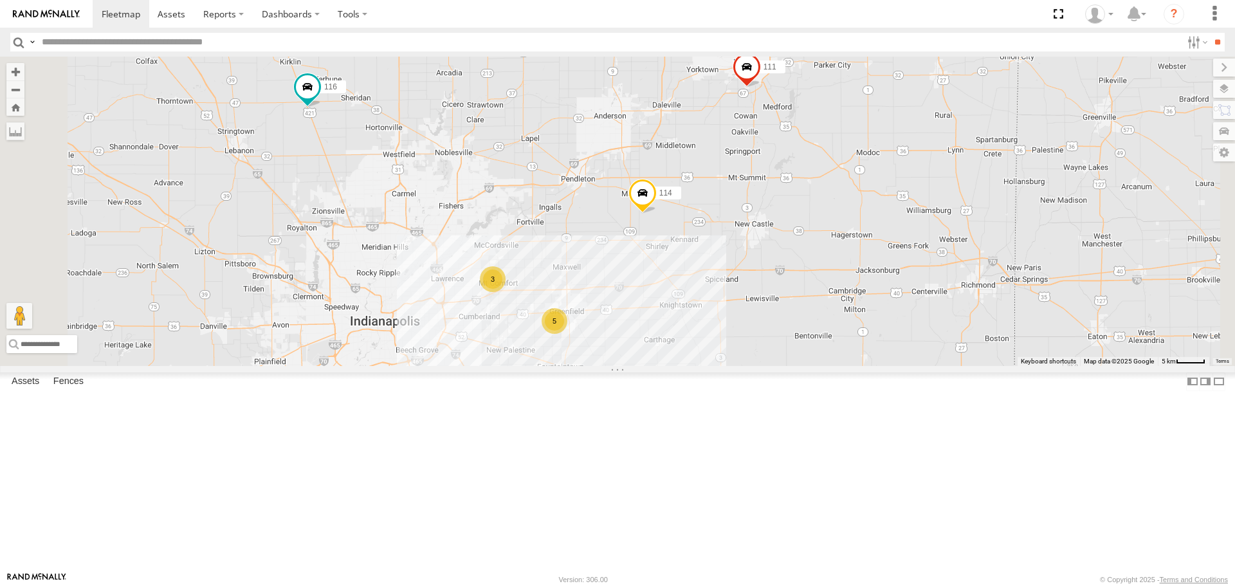
drag, startPoint x: 680, startPoint y: 309, endPoint x: 592, endPoint y: 304, distance: 88.2
click at [592, 304] on div "114 116 3 5 111" at bounding box center [617, 211] width 1235 height 309
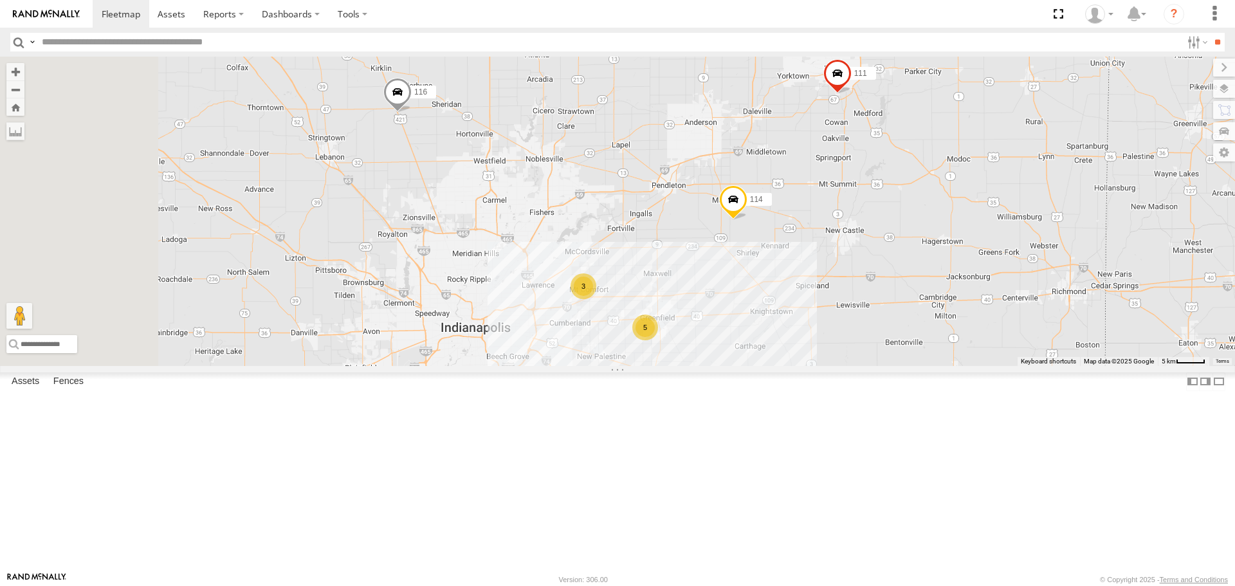
click at [596, 299] on div "3" at bounding box center [583, 286] width 26 height 26
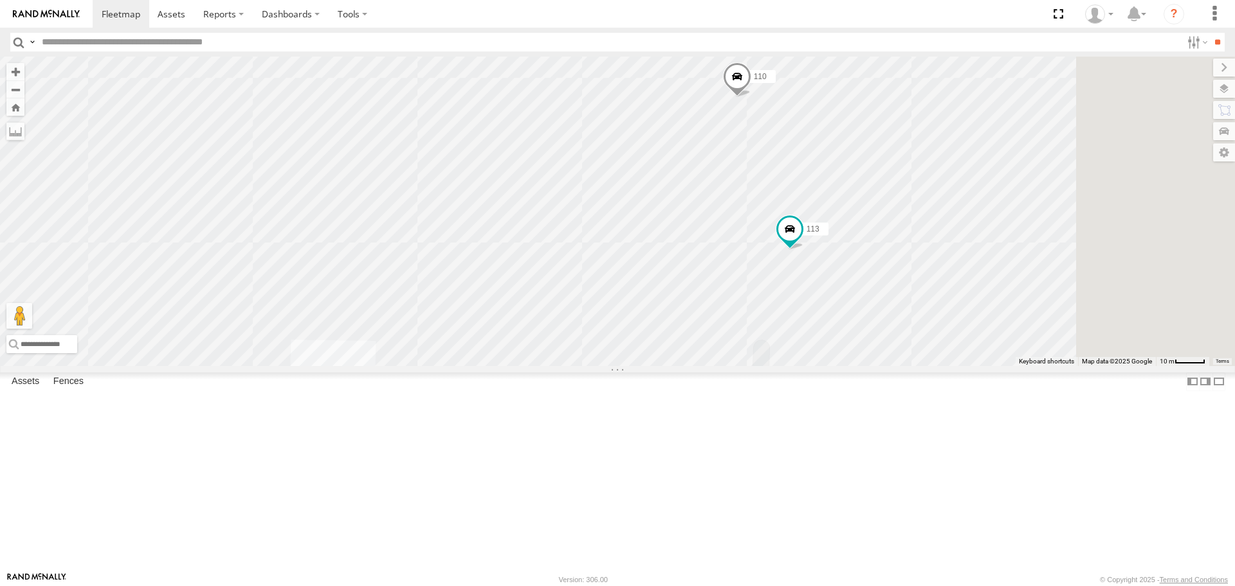
drag, startPoint x: 838, startPoint y: 404, endPoint x: 741, endPoint y: 408, distance: 97.2
click at [741, 365] on div "114 116 111 110 107 113" at bounding box center [617, 211] width 1235 height 309
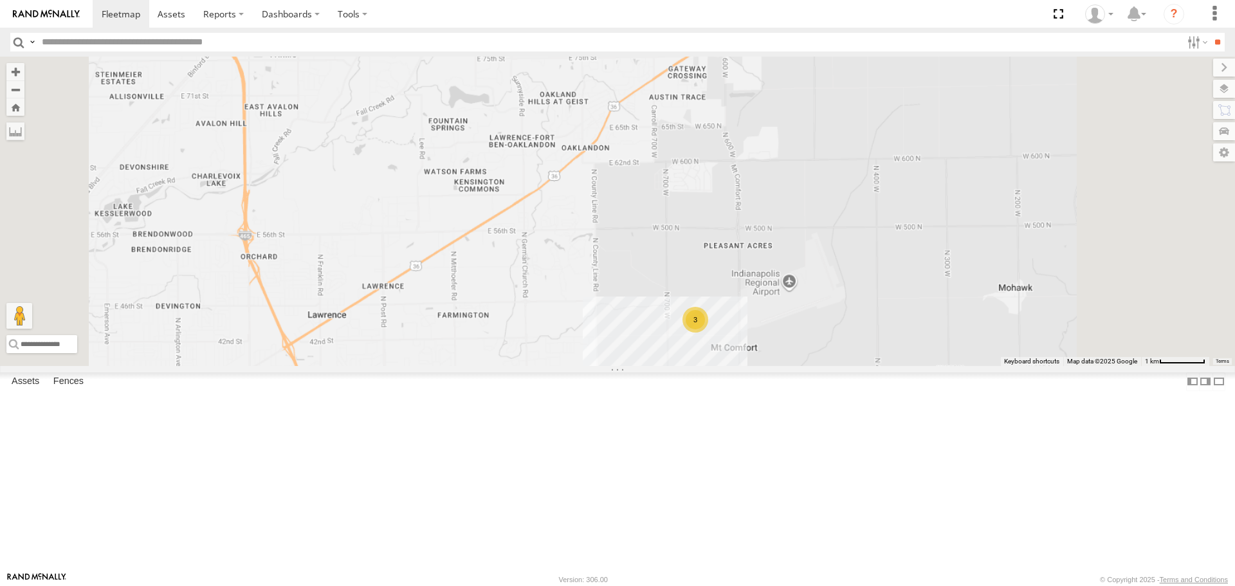
drag, startPoint x: 988, startPoint y: 435, endPoint x: 762, endPoint y: 280, distance: 273.8
click at [786, 293] on div "114 116 111 3" at bounding box center [617, 211] width 1235 height 309
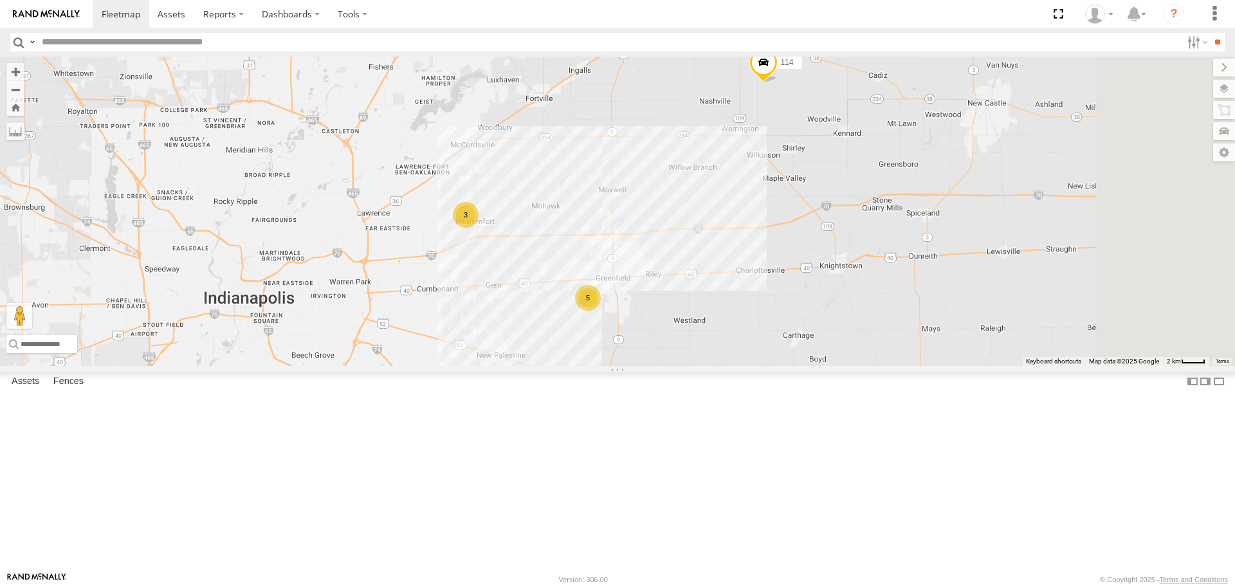
drag, startPoint x: 874, startPoint y: 344, endPoint x: 768, endPoint y: 340, distance: 105.5
click at [768, 340] on div "114 116 111 3 5" at bounding box center [617, 211] width 1235 height 309
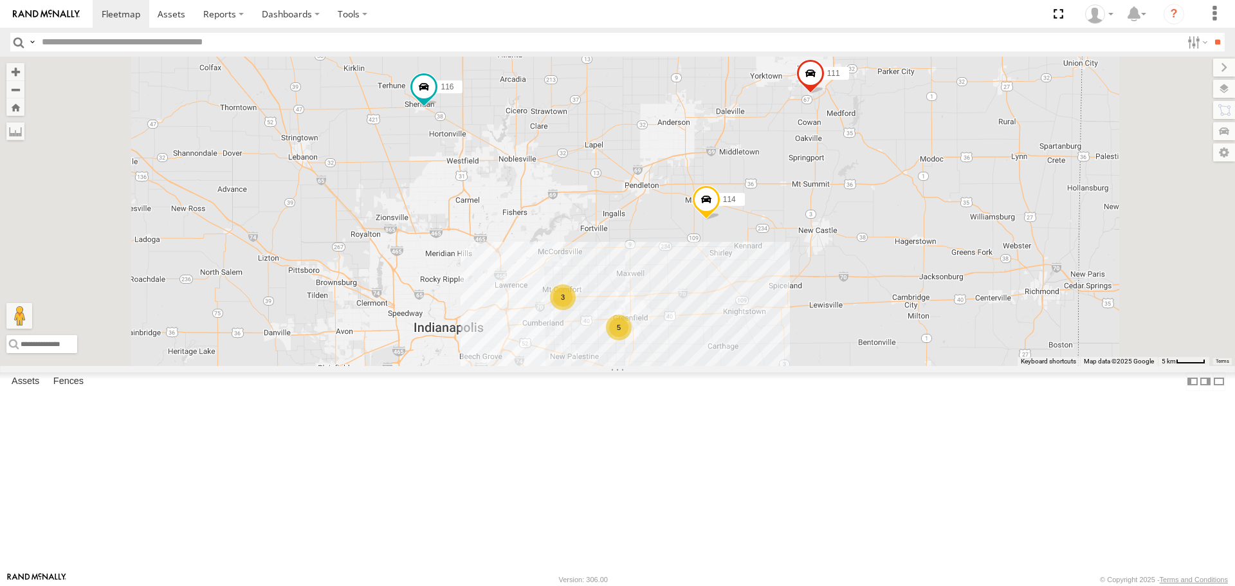
click at [575, 310] on div "3" at bounding box center [563, 297] width 26 height 26
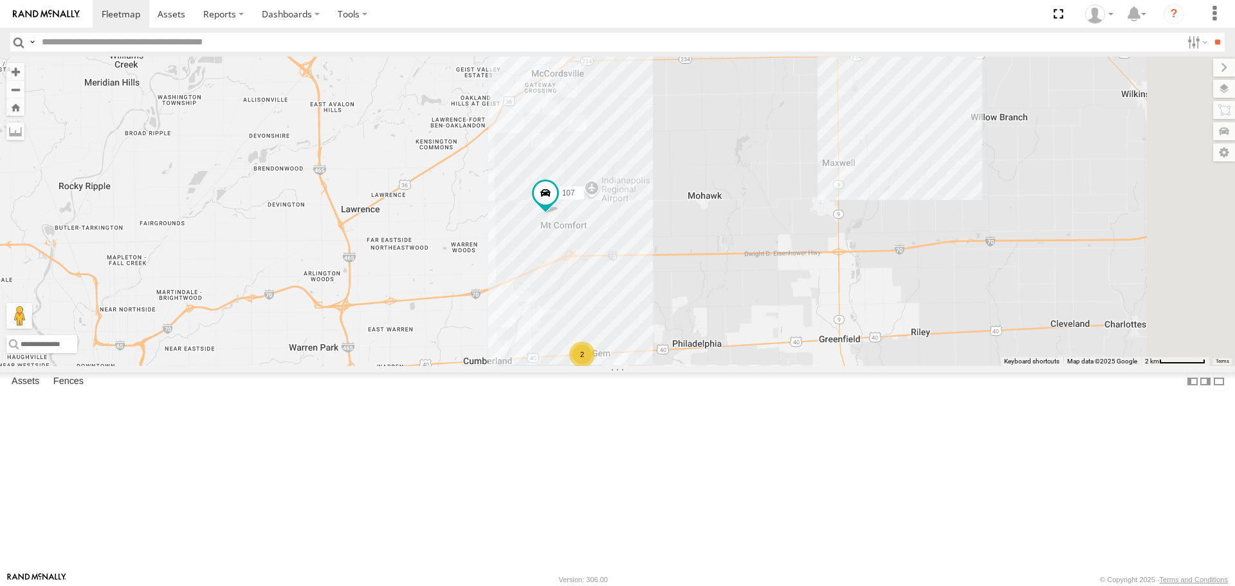
drag, startPoint x: 907, startPoint y: 422, endPoint x: 797, endPoint y: 413, distance: 109.6
click at [798, 365] on div "114 116 111 107 2 5" at bounding box center [617, 211] width 1235 height 309
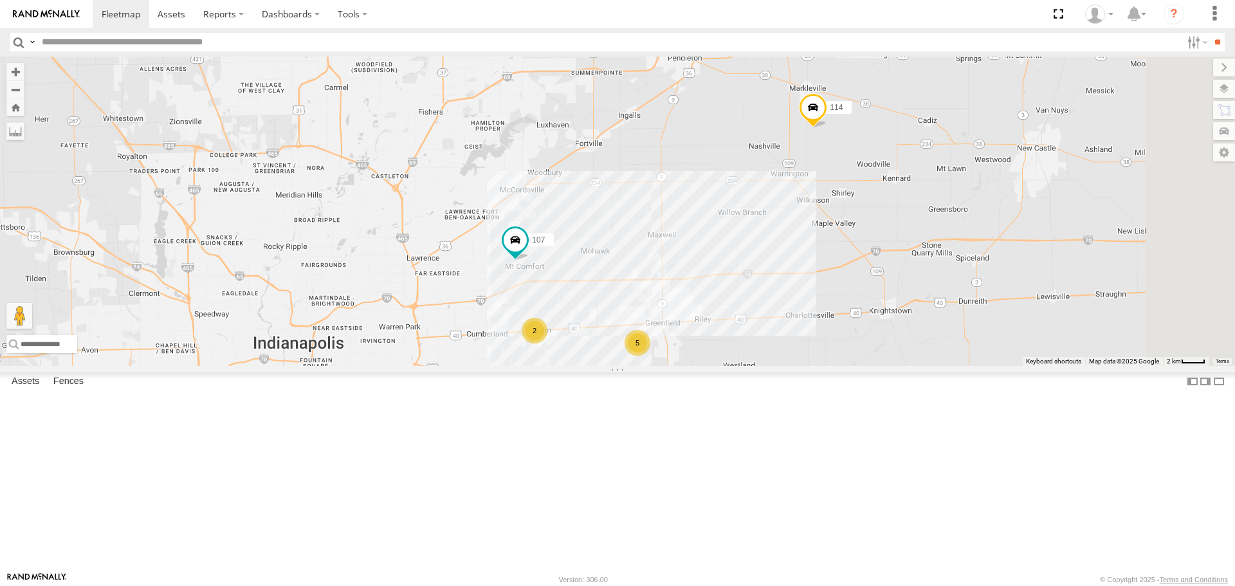
drag, startPoint x: 822, startPoint y: 407, endPoint x: 763, endPoint y: 410, distance: 59.9
click at [763, 365] on div "114 116 111 107 2 5" at bounding box center [617, 211] width 1235 height 309
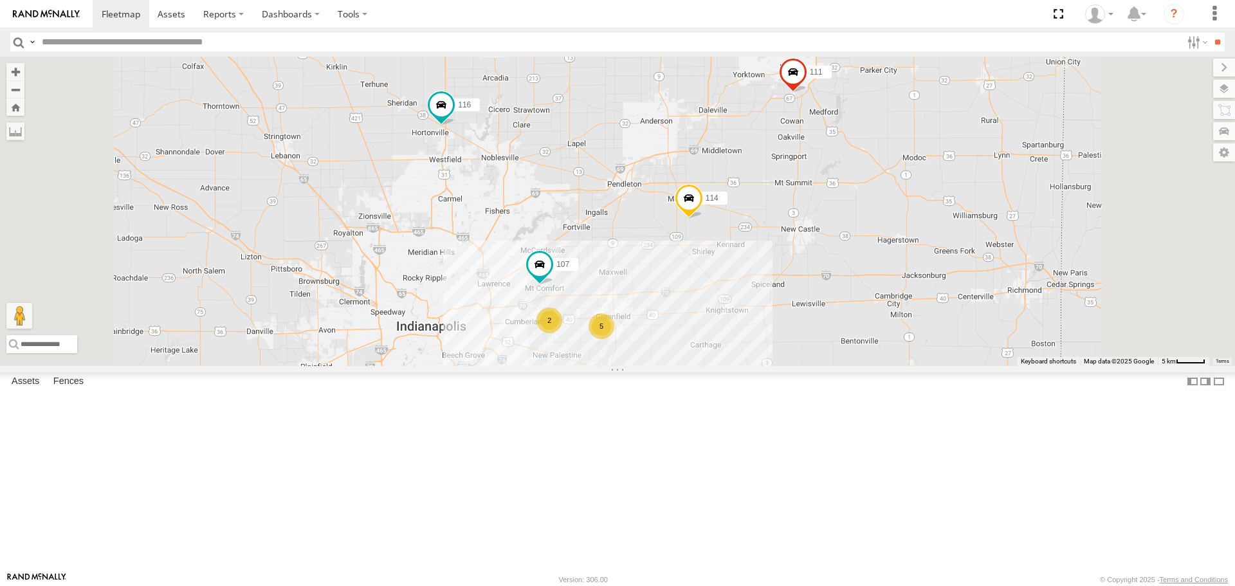
drag, startPoint x: 847, startPoint y: 366, endPoint x: 833, endPoint y: 375, distance: 16.8
click at [833, 365] on div "114 116 111 107 2 5" at bounding box center [617, 211] width 1235 height 309
click at [610, 340] on div "5" at bounding box center [597, 327] width 26 height 26
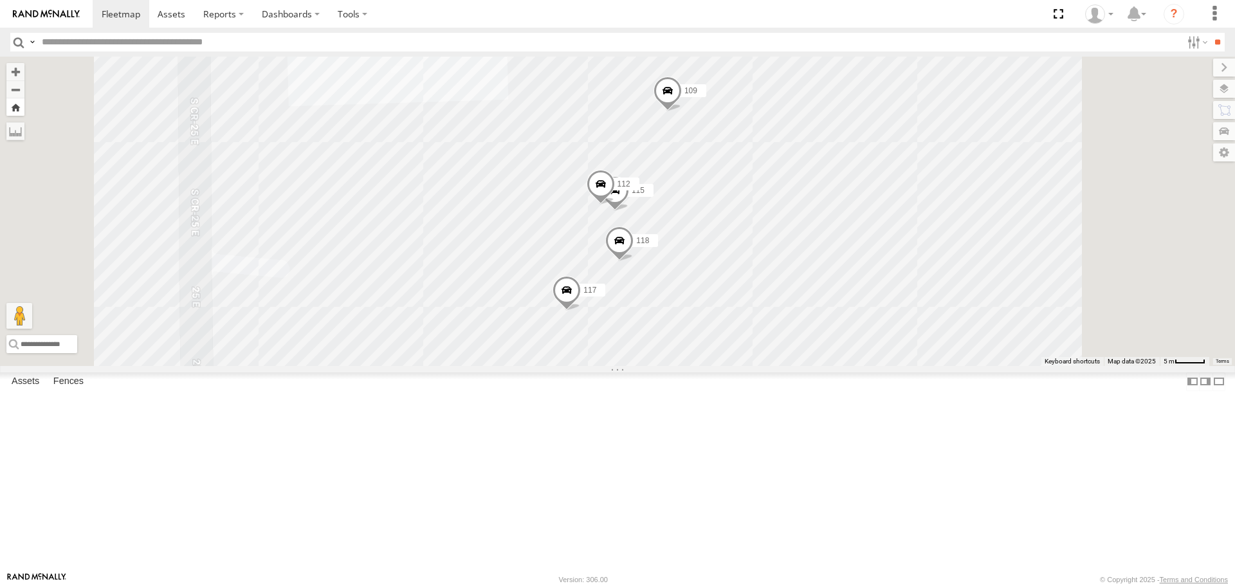
click at [24, 110] on button "Zoom Home" at bounding box center [15, 106] width 18 height 17
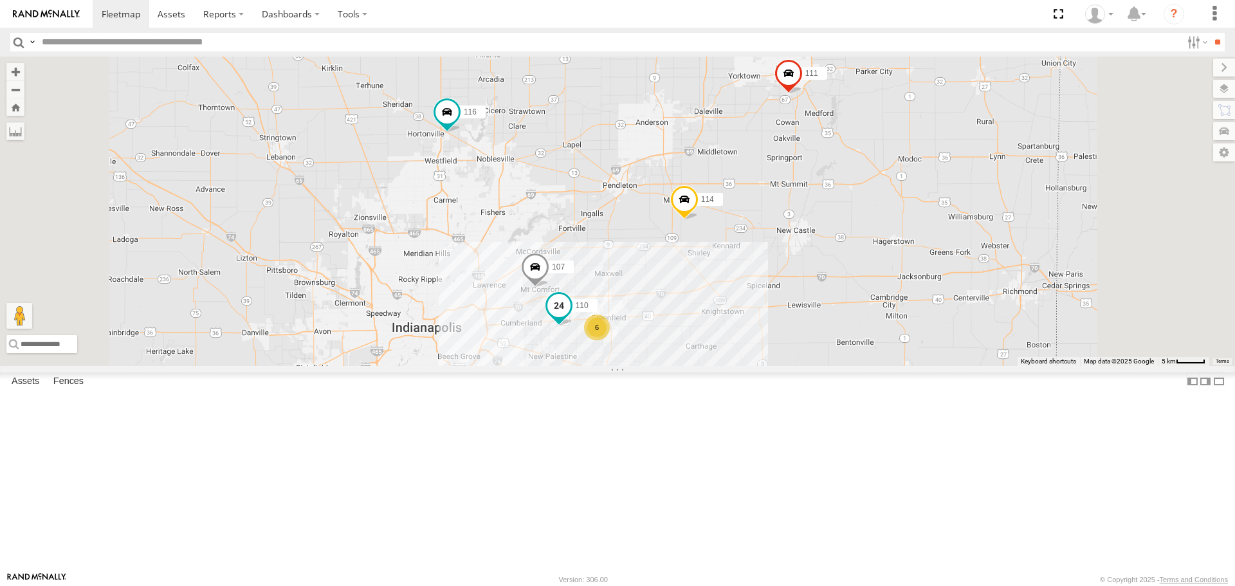
click at [570, 317] on span at bounding box center [558, 305] width 23 height 23
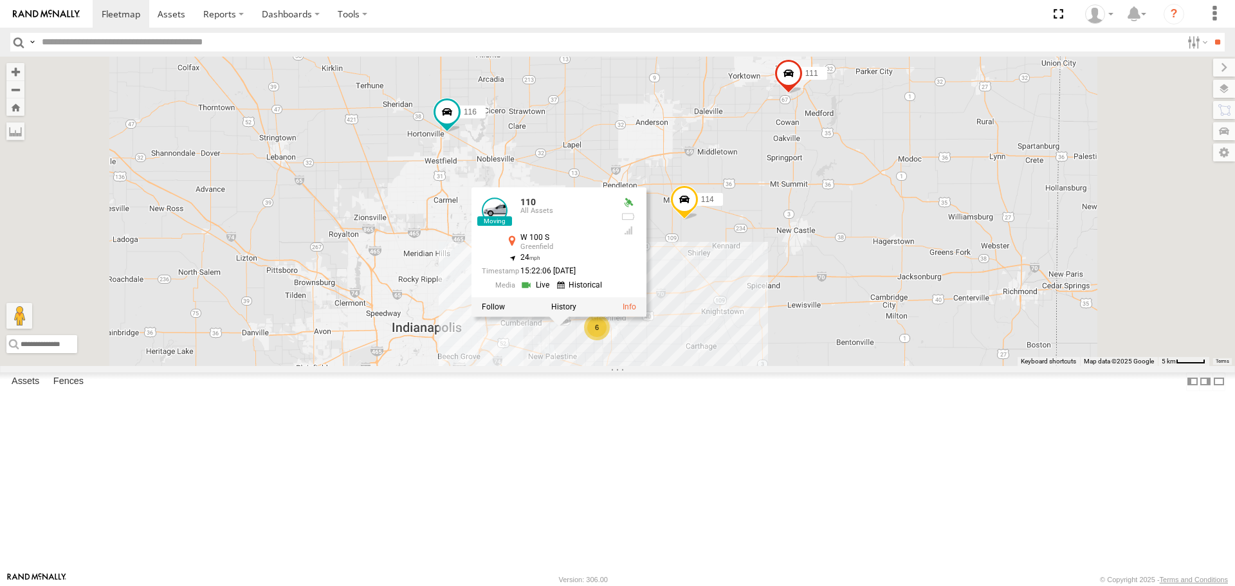
click at [646, 317] on div "110 All Assets W [GEOGRAPHIC_DATA] 39.77161 , -85.87658 24 15:22:06 [DATE]" at bounding box center [558, 252] width 175 height 129
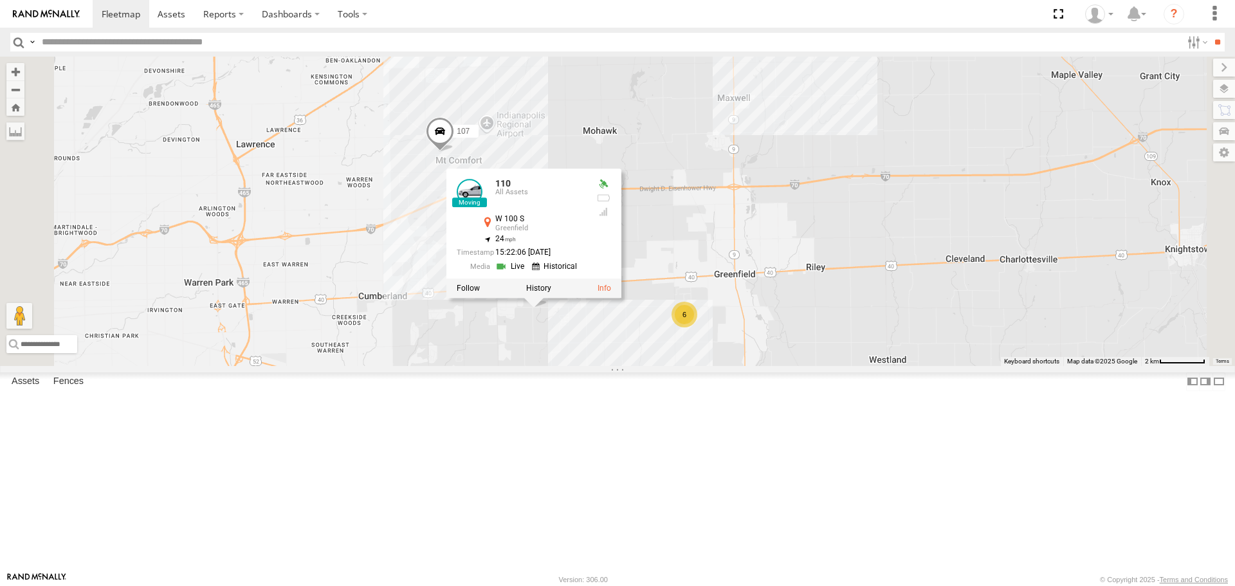
click at [768, 365] on div "114 116 110 107 111 110 All Assets W [GEOGRAPHIC_DATA] 39.77161 , -85.87658 24 …" at bounding box center [617, 211] width 1235 height 309
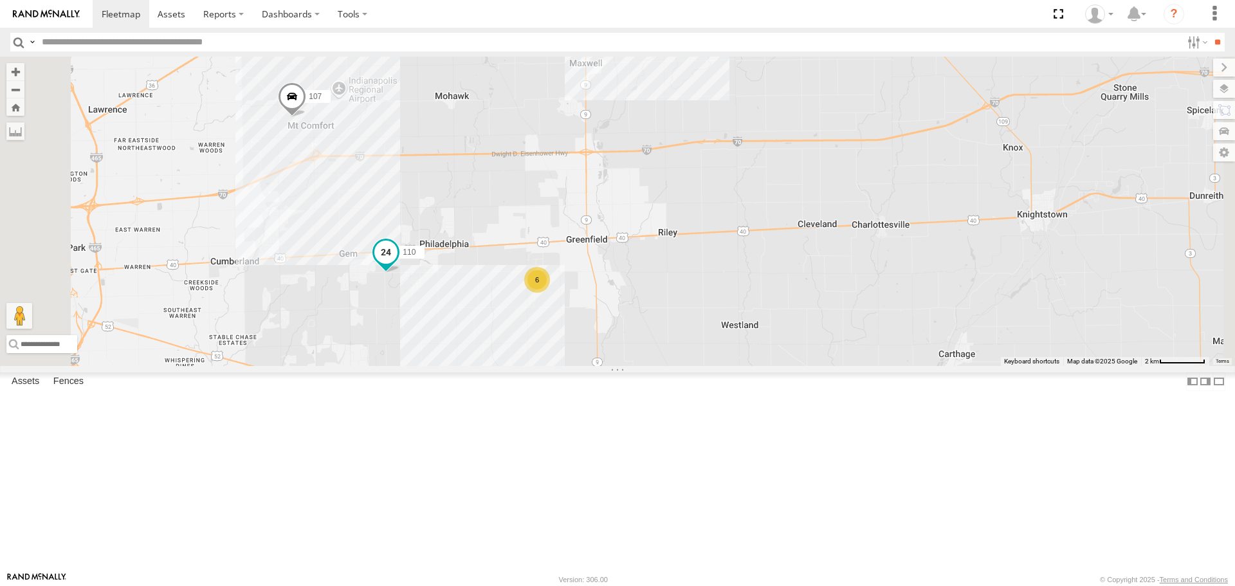
click at [397, 264] on span at bounding box center [385, 251] width 23 height 23
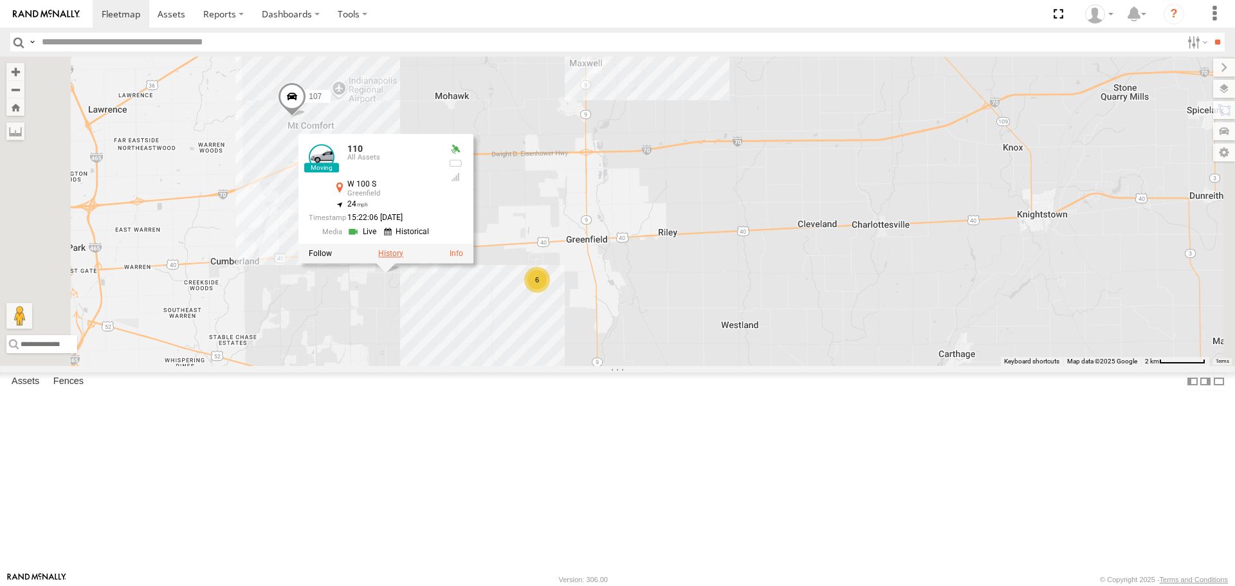
click at [403, 258] on label at bounding box center [390, 253] width 25 height 9
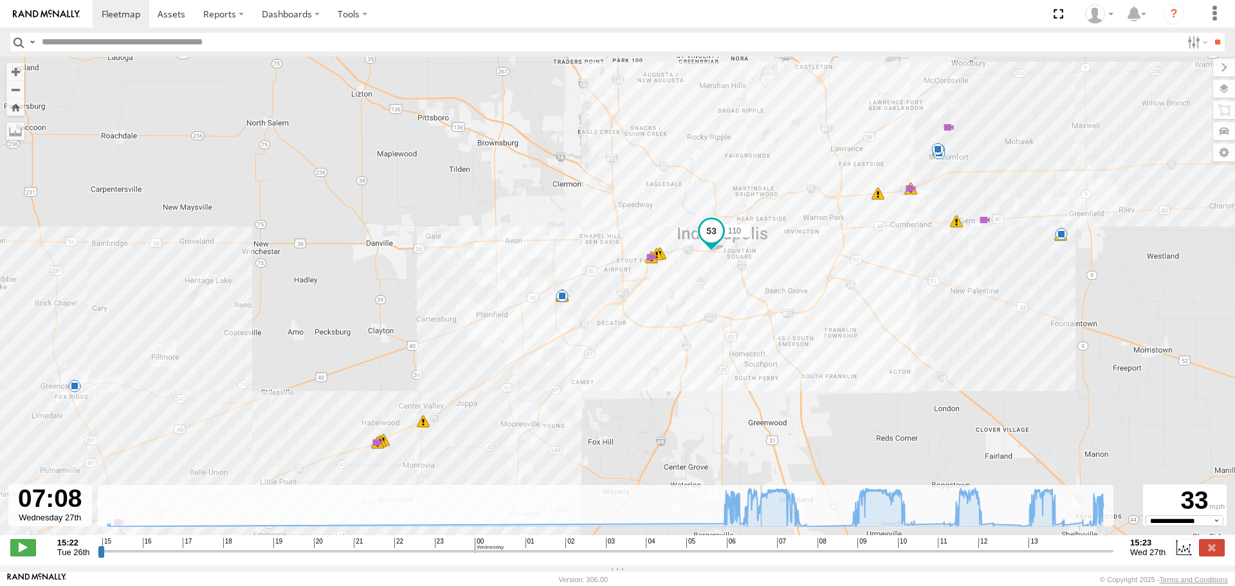
drag, startPoint x: 104, startPoint y: 559, endPoint x: 763, endPoint y: 562, distance: 659.1
click at [763, 557] on input "range" at bounding box center [605, 551] width 1015 height 12
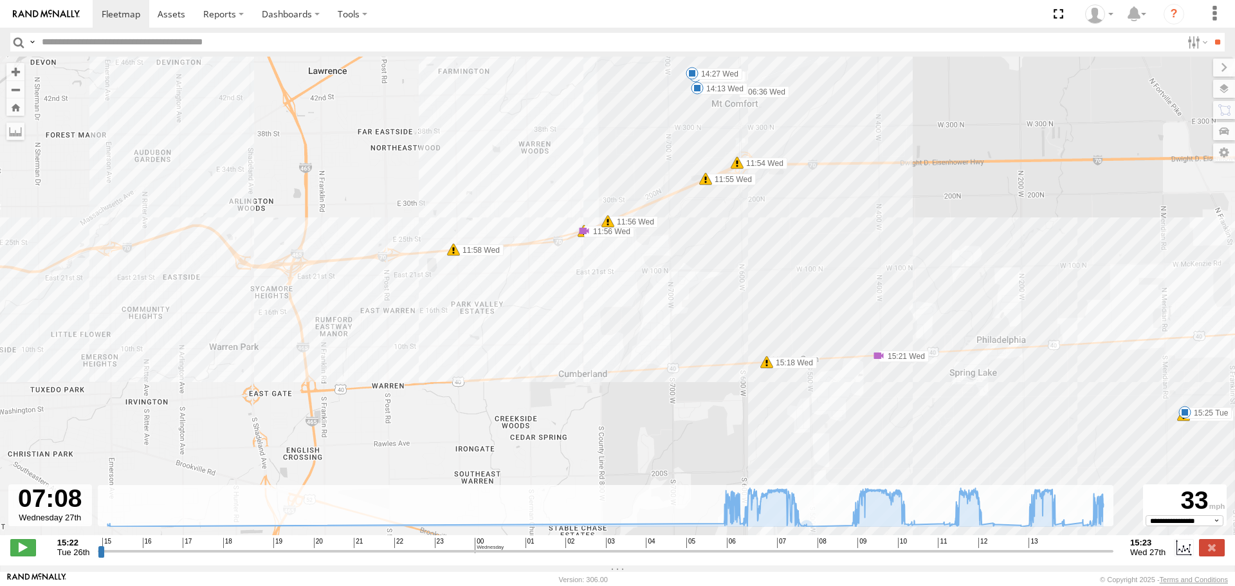
drag, startPoint x: 964, startPoint y: 222, endPoint x: 817, endPoint y: 316, distance: 174.8
click at [817, 316] on div "110 15:25 Tue 06:14 Wed 07:28 Wed 07:30 Wed 07:30 Wed 07:30 Wed 07:30 Wed 08:14…" at bounding box center [617, 303] width 1235 height 492
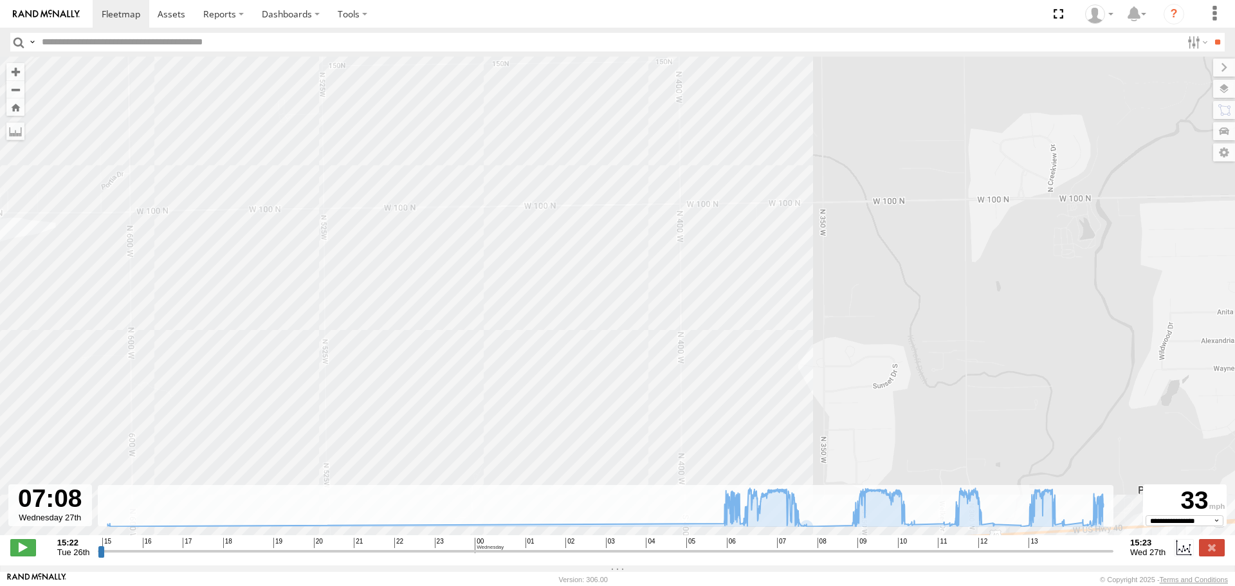
drag, startPoint x: 893, startPoint y: 231, endPoint x: 678, endPoint y: 219, distance: 215.7
click at [678, 219] on div "110 15:25 Tue 06:14 Wed 07:28 Wed 07:30 Wed 07:30 Wed 07:30 Wed 07:30 Wed 08:14…" at bounding box center [617, 303] width 1235 height 492
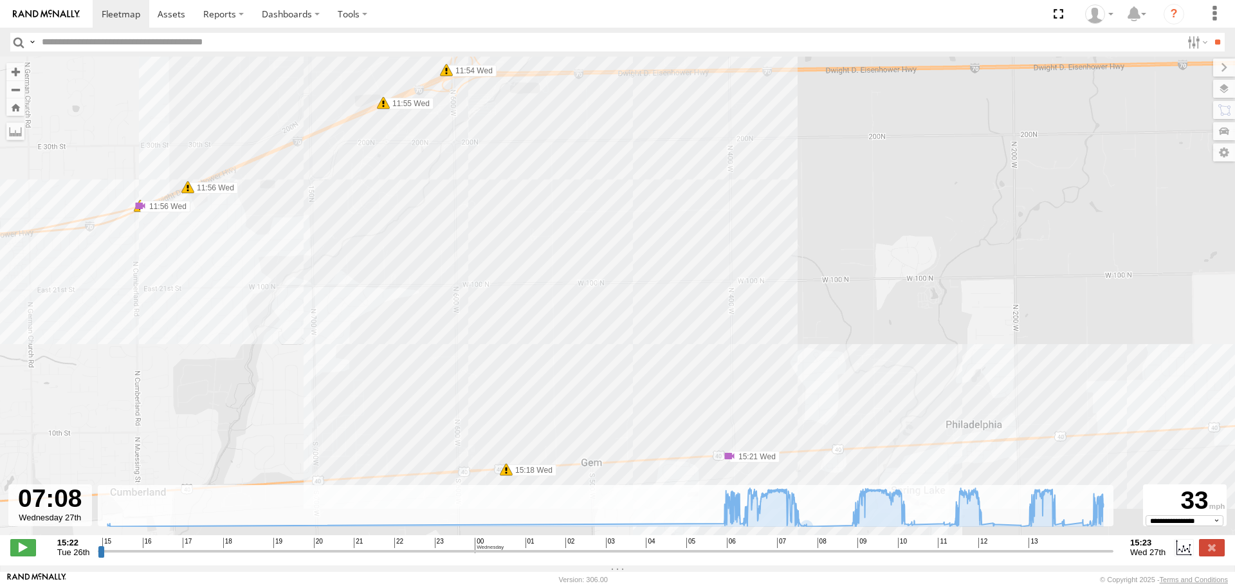
drag, startPoint x: 568, startPoint y: 228, endPoint x: 640, endPoint y: 312, distance: 110.8
click at [640, 312] on div "110 15:25 Tue 06:14 Wed 07:28 Wed 07:30 Wed 07:30 Wed 07:30 Wed 07:30 Wed 08:14…" at bounding box center [617, 303] width 1235 height 492
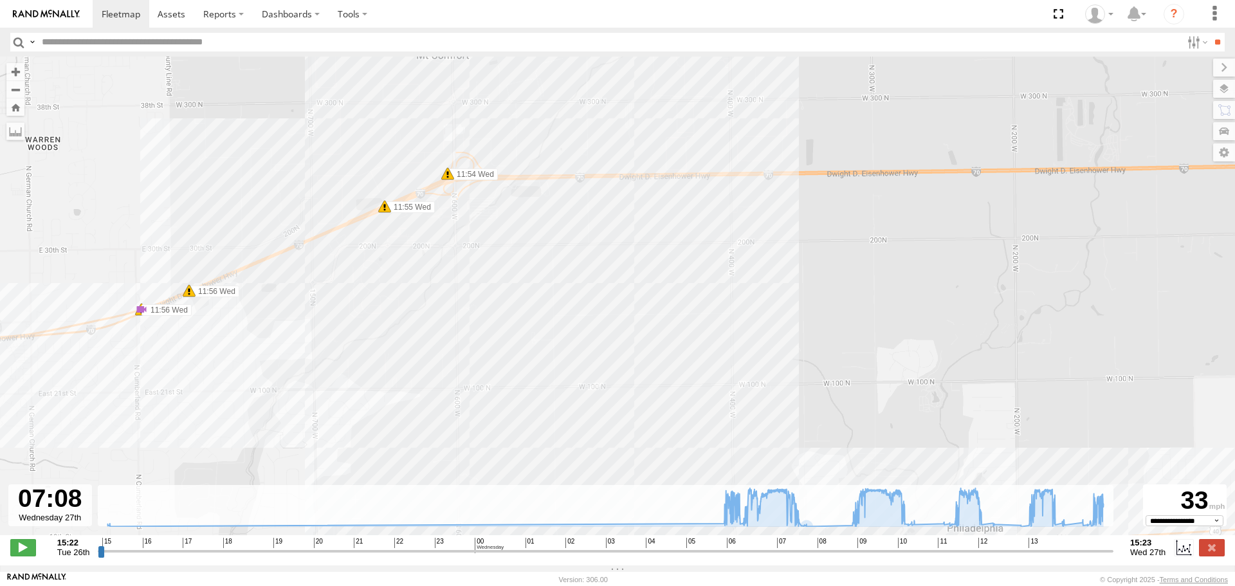
drag, startPoint x: 635, startPoint y: 251, endPoint x: 634, endPoint y: 355, distance: 103.5
click at [634, 355] on div "110 15:25 Tue 06:14 Wed 07:28 Wed 07:30 Wed 07:30 Wed 07:30 Wed 07:30 Wed 08:14…" at bounding box center [617, 303] width 1235 height 492
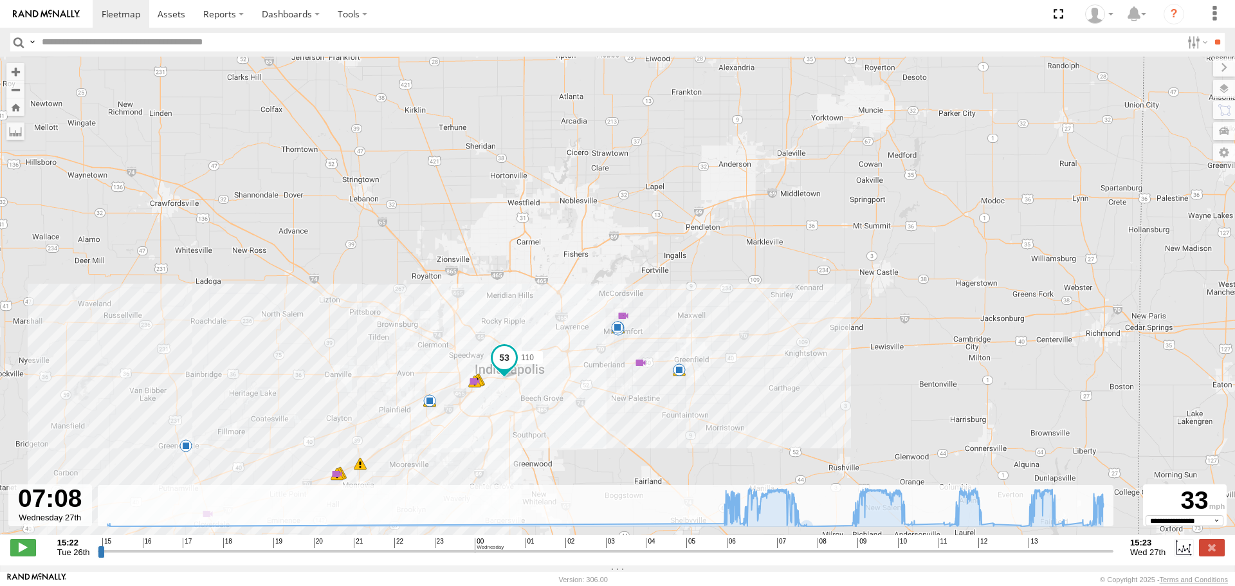
drag, startPoint x: 727, startPoint y: 342, endPoint x: 788, endPoint y: 269, distance: 94.9
click at [787, 273] on div "110 15:25 Tue 06:14 Wed 07:28 Wed 07:30 Wed 07:30 Wed 07:30 Wed 07:30 Wed 08:14…" at bounding box center [617, 303] width 1235 height 492
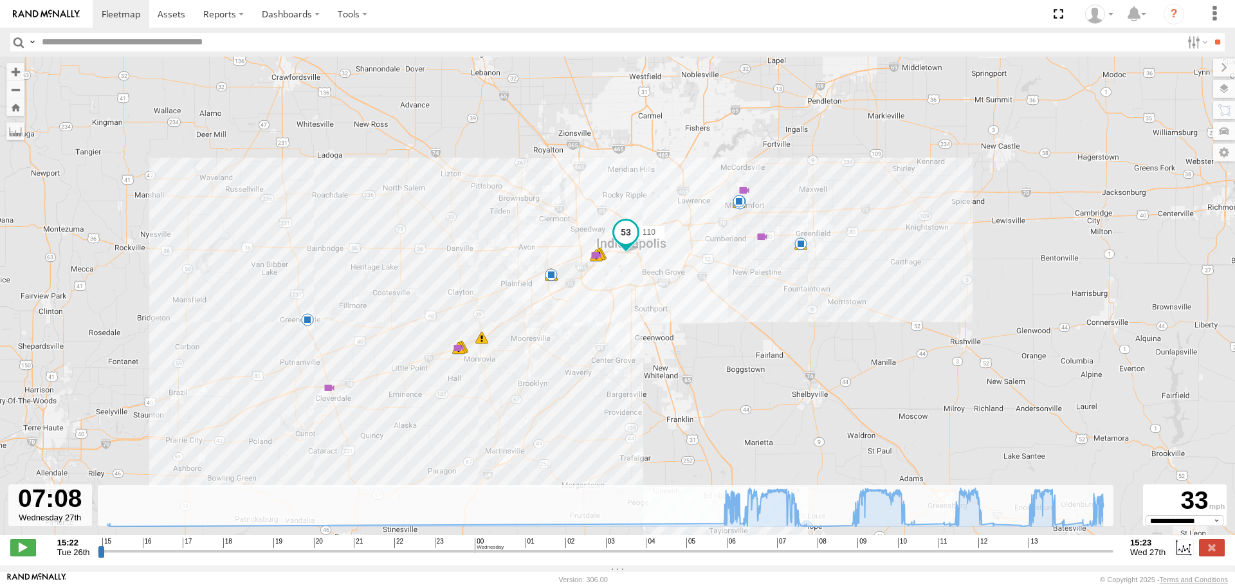
drag, startPoint x: 692, startPoint y: 340, endPoint x: 715, endPoint y: 318, distance: 31.8
click at [715, 318] on div "110 15:25 Tue 06:14 Wed 07:28 Wed 07:30 Wed 07:30 Wed 07:30 Wed 07:30 Wed 08:14…" at bounding box center [617, 303] width 1235 height 492
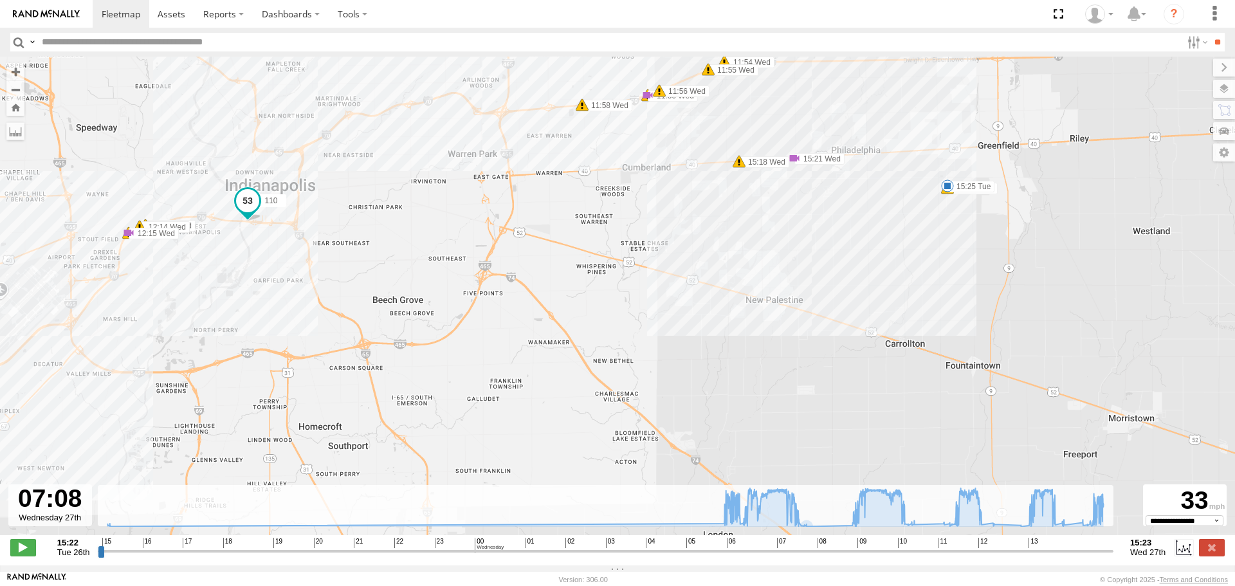
drag, startPoint x: 837, startPoint y: 213, endPoint x: 734, endPoint y: 220, distance: 102.5
click at [734, 220] on div "110 15:25 Tue 06:14 Wed 07:28 Wed 07:30 Wed 07:30 Wed 07:30 Wed 07:30 Wed 08:14…" at bounding box center [617, 303] width 1235 height 492
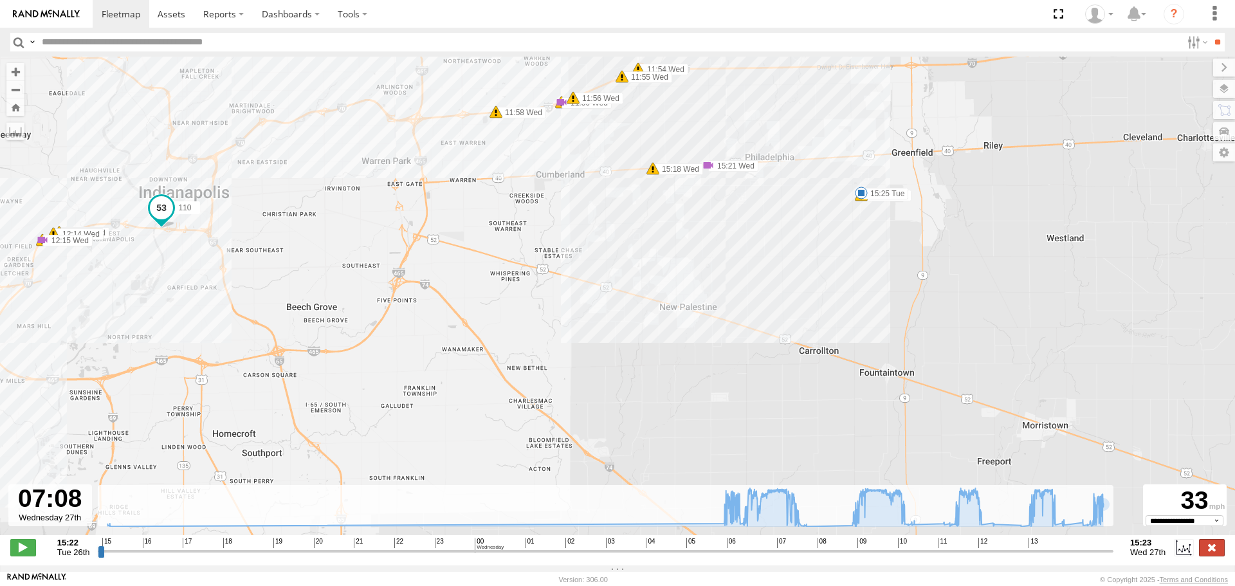
click at [1204, 550] on label at bounding box center [1212, 547] width 26 height 17
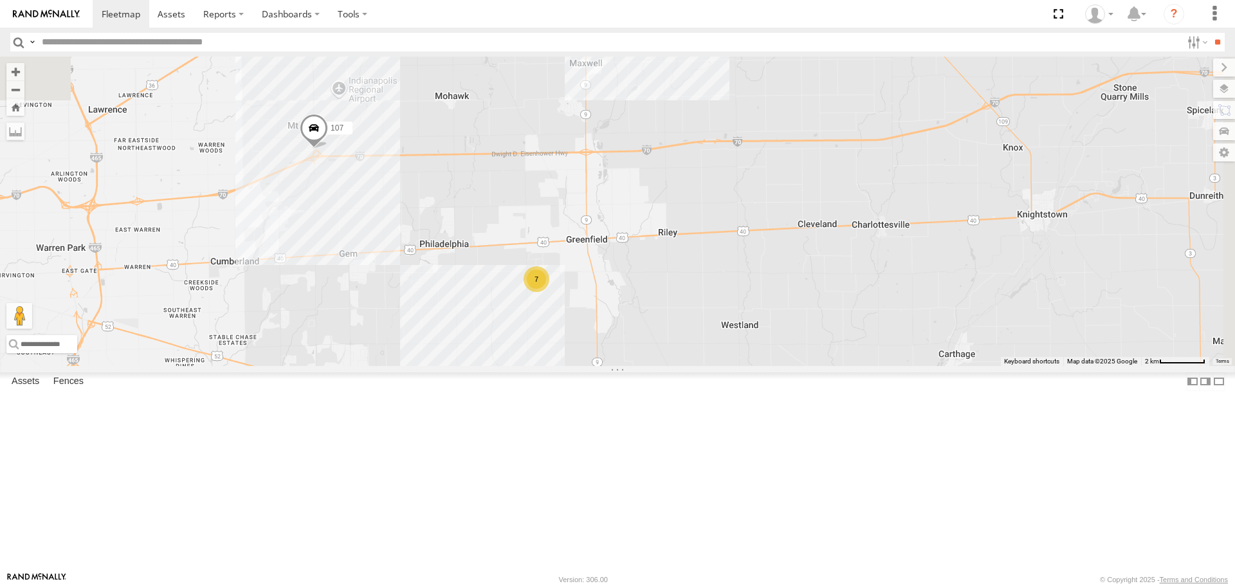
click at [549, 292] on div "7" at bounding box center [536, 279] width 26 height 26
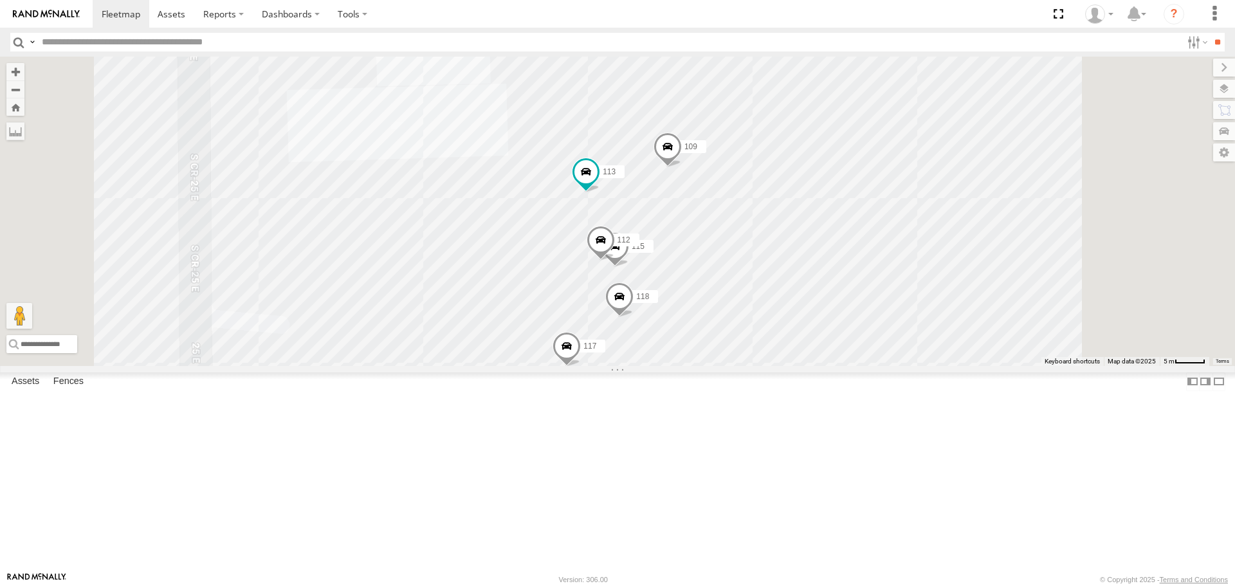
click at [595, 55] on span at bounding box center [581, 38] width 28 height 35
click at [599, 41] on label at bounding box center [586, 36] width 25 height 9
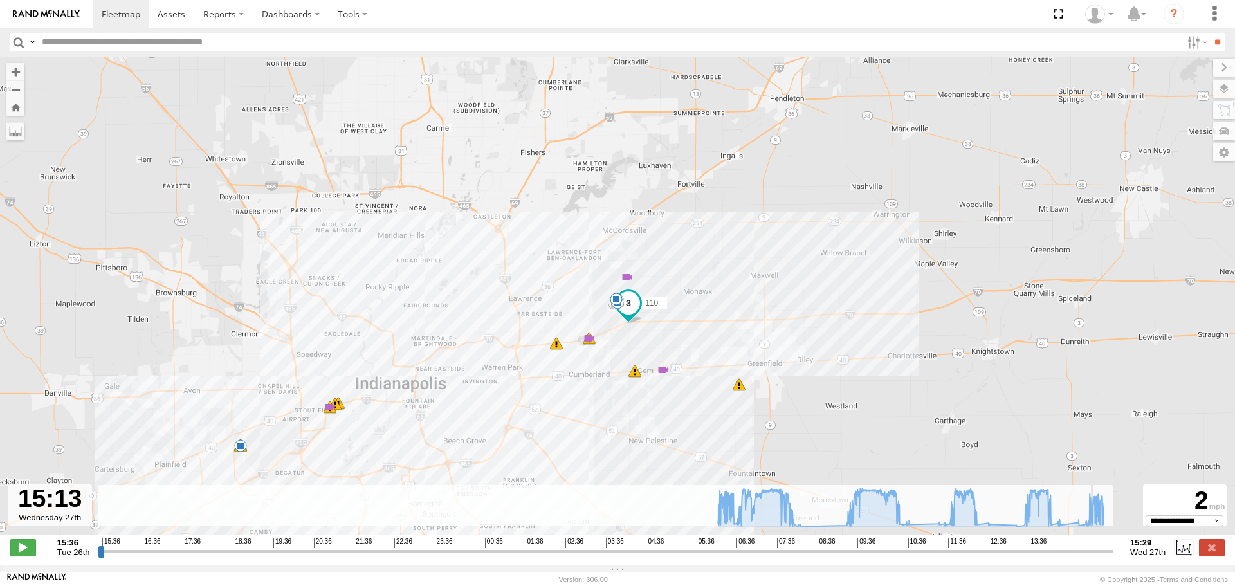
drag, startPoint x: 102, startPoint y: 557, endPoint x: 1097, endPoint y: 554, distance: 994.7
type input "**********"
click at [1097, 554] on input "range" at bounding box center [605, 551] width 1015 height 12
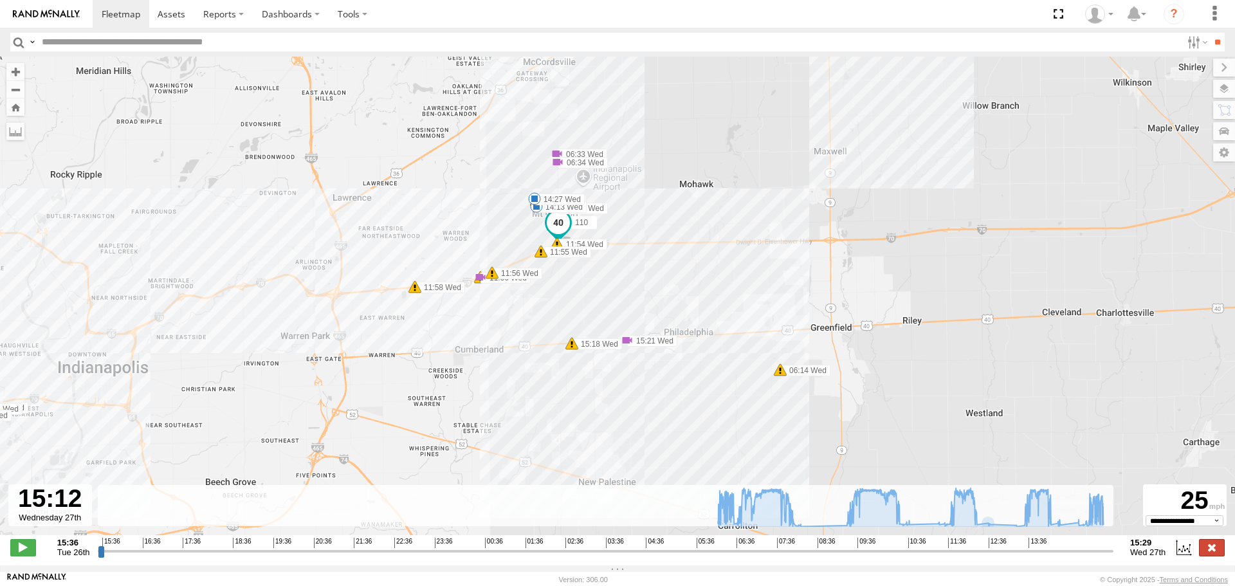
click at [1212, 549] on label at bounding box center [1212, 547] width 26 height 17
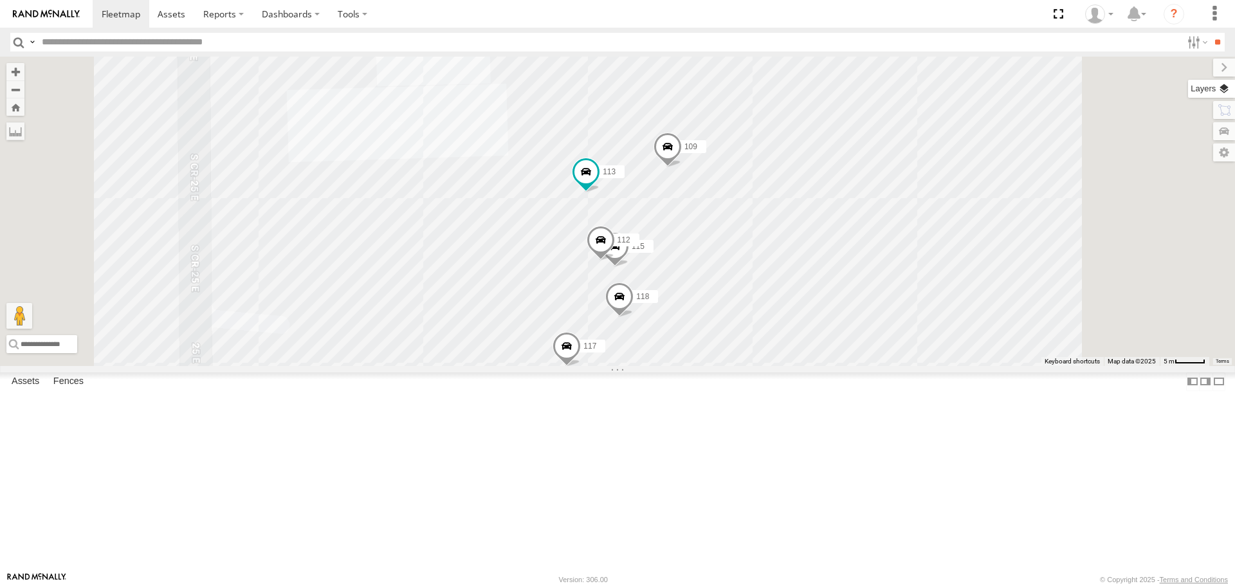
click at [1223, 89] on label at bounding box center [1211, 89] width 47 height 18
click at [0, 0] on label at bounding box center [0, 0] width 0 height 0
click at [1188, 90] on label at bounding box center [1211, 89] width 47 height 18
click at [0, 0] on label at bounding box center [0, 0] width 0 height 0
click at [0, 0] on span "Traffic" at bounding box center [0, 0] width 0 height 0
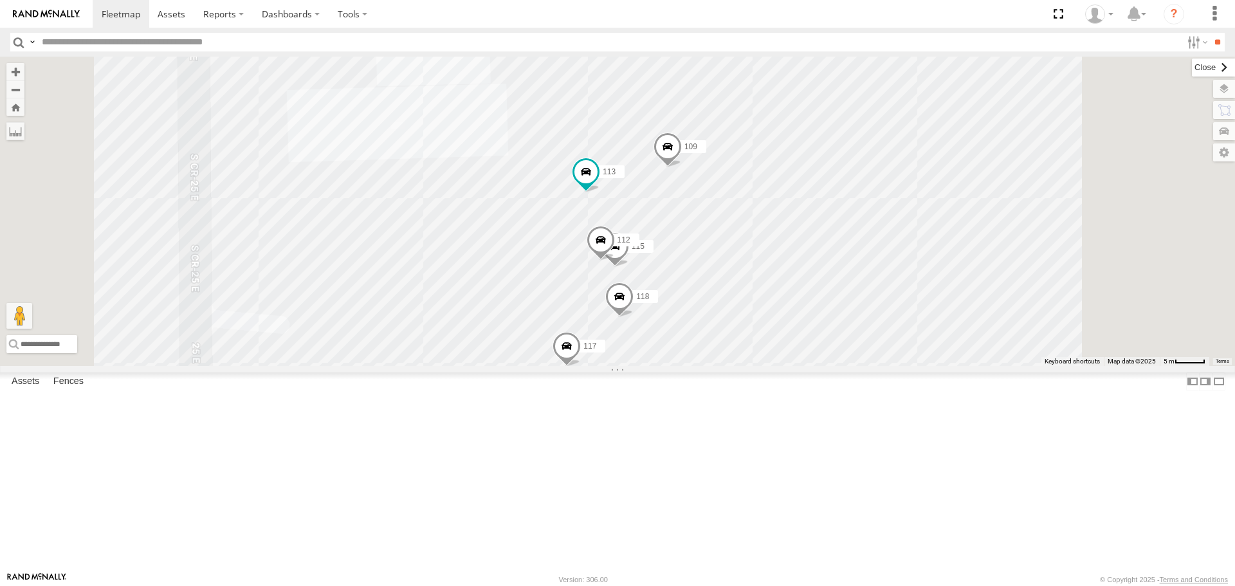
click at [1191, 70] on label at bounding box center [1212, 68] width 43 height 18
click at [24, 111] on button "Zoom Home" at bounding box center [15, 106] width 18 height 17
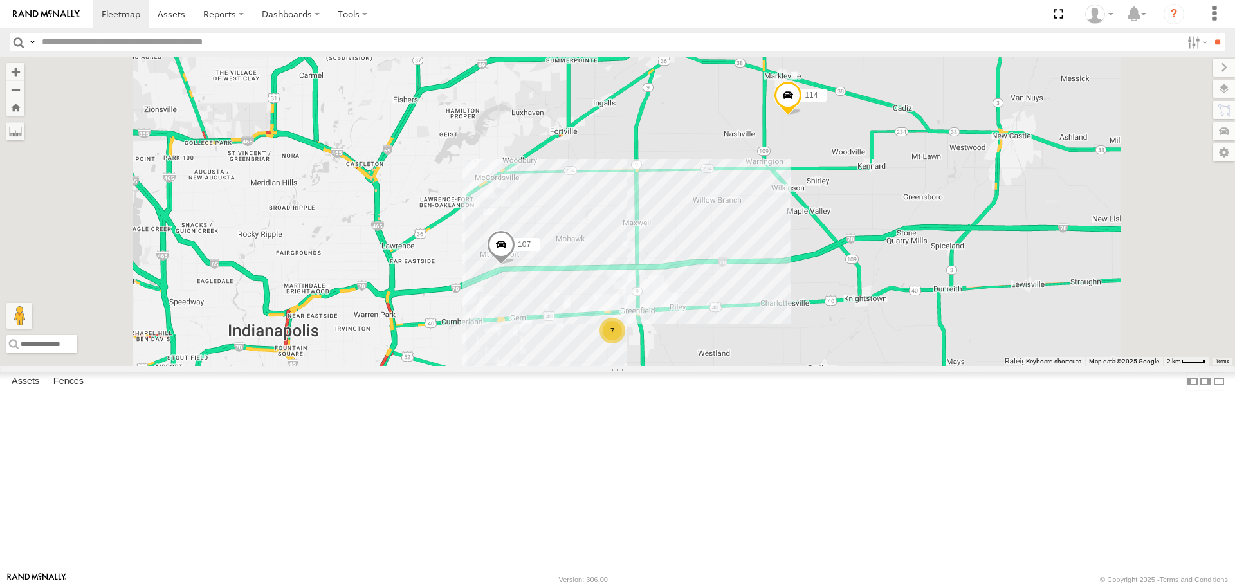
drag, startPoint x: 699, startPoint y: 423, endPoint x: 719, endPoint y: 370, distance: 57.0
click at [719, 365] on div "114 116 107 111 7" at bounding box center [617, 211] width 1235 height 309
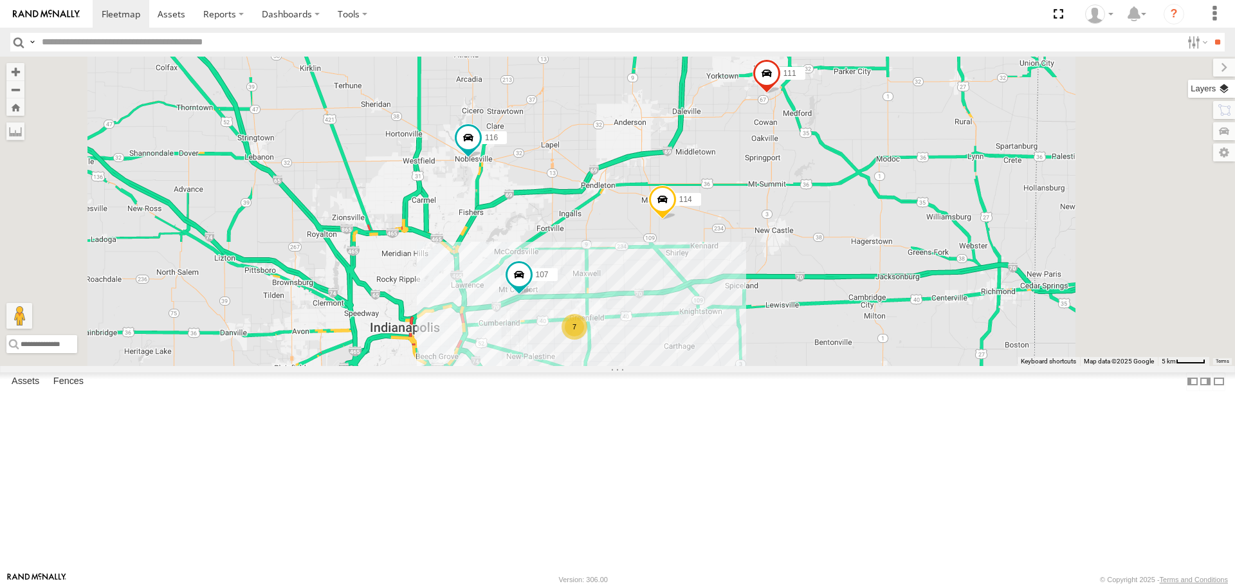
click at [1222, 94] on label at bounding box center [1211, 89] width 47 height 18
click at [0, 0] on span "Traffic" at bounding box center [0, 0] width 0 height 0
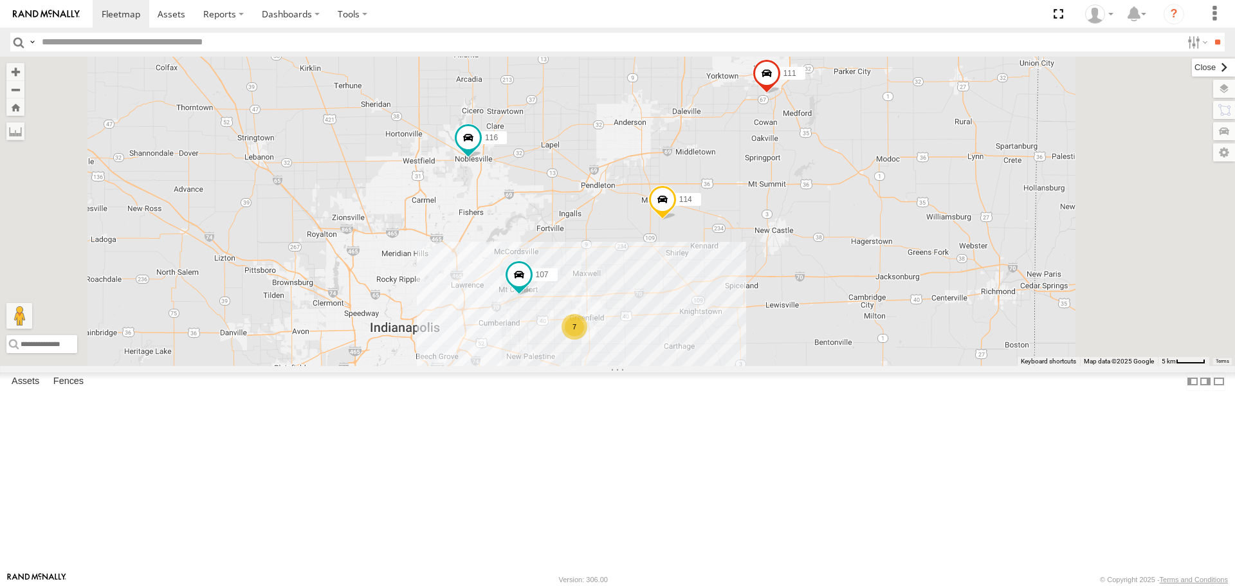
click at [1191, 69] on label at bounding box center [1212, 68] width 43 height 18
